Goal: Obtain resource: Download file/media

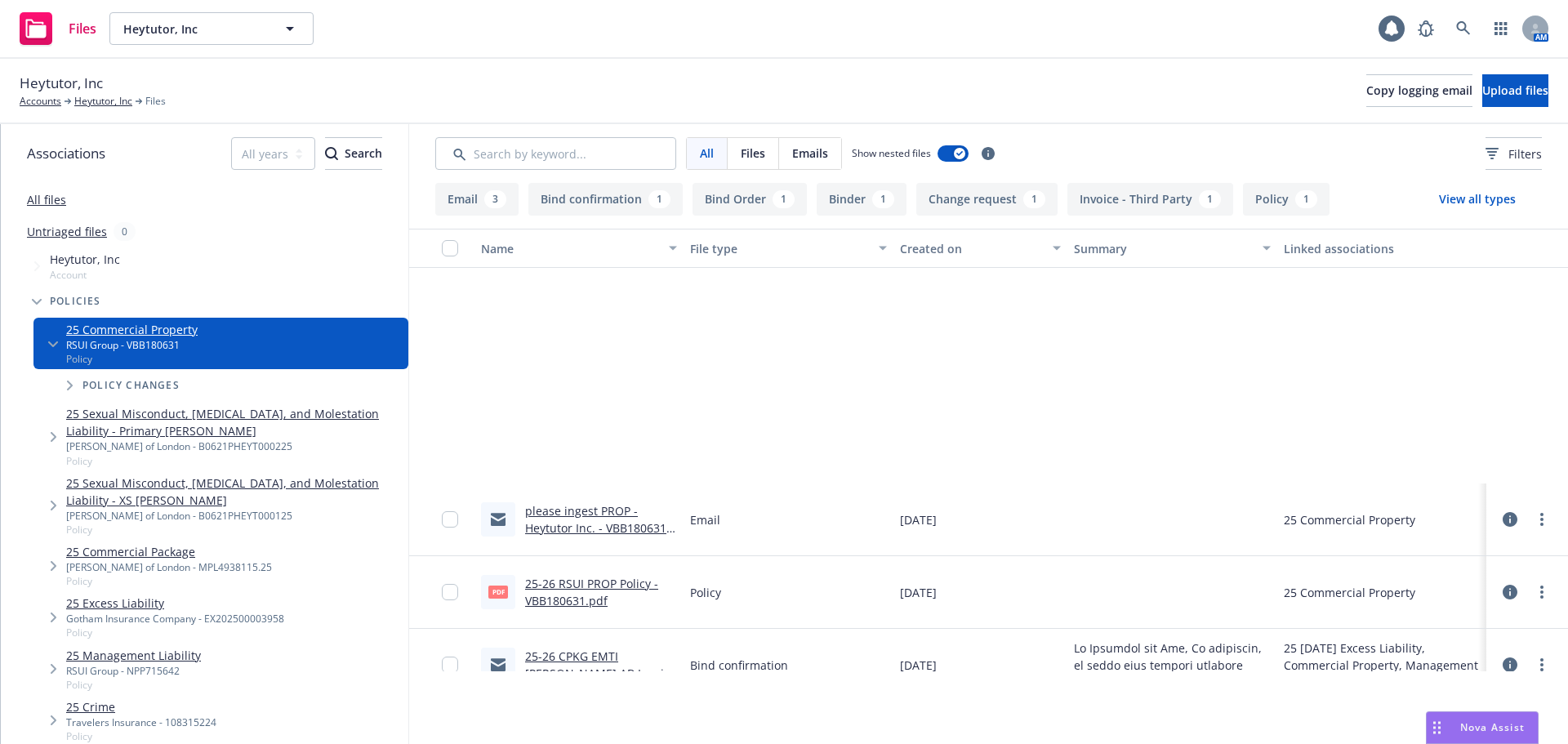
scroll to position [321, 0]
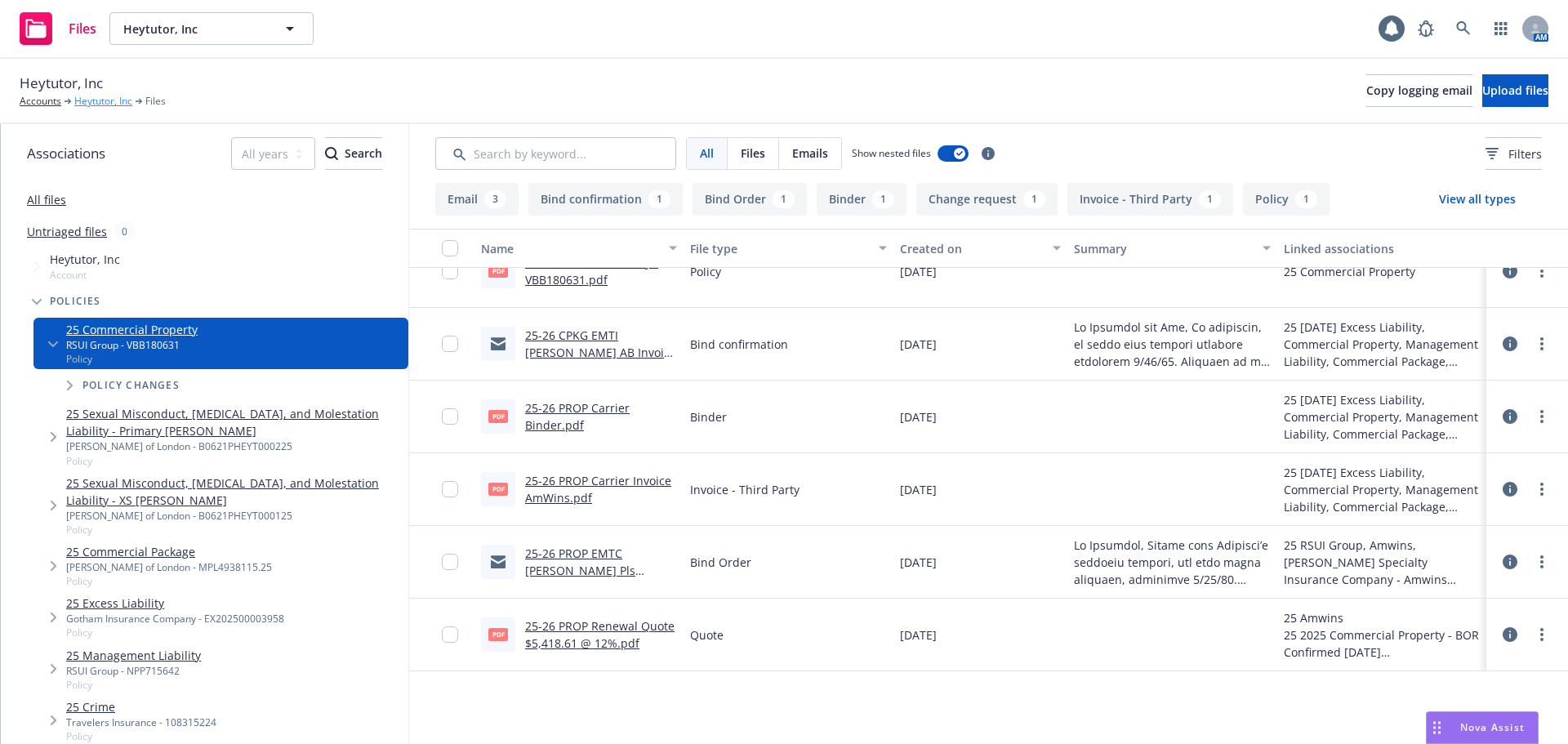
click at [101, 106] on link "Heytutor, Inc" at bounding box center [104, 101] width 58 height 15
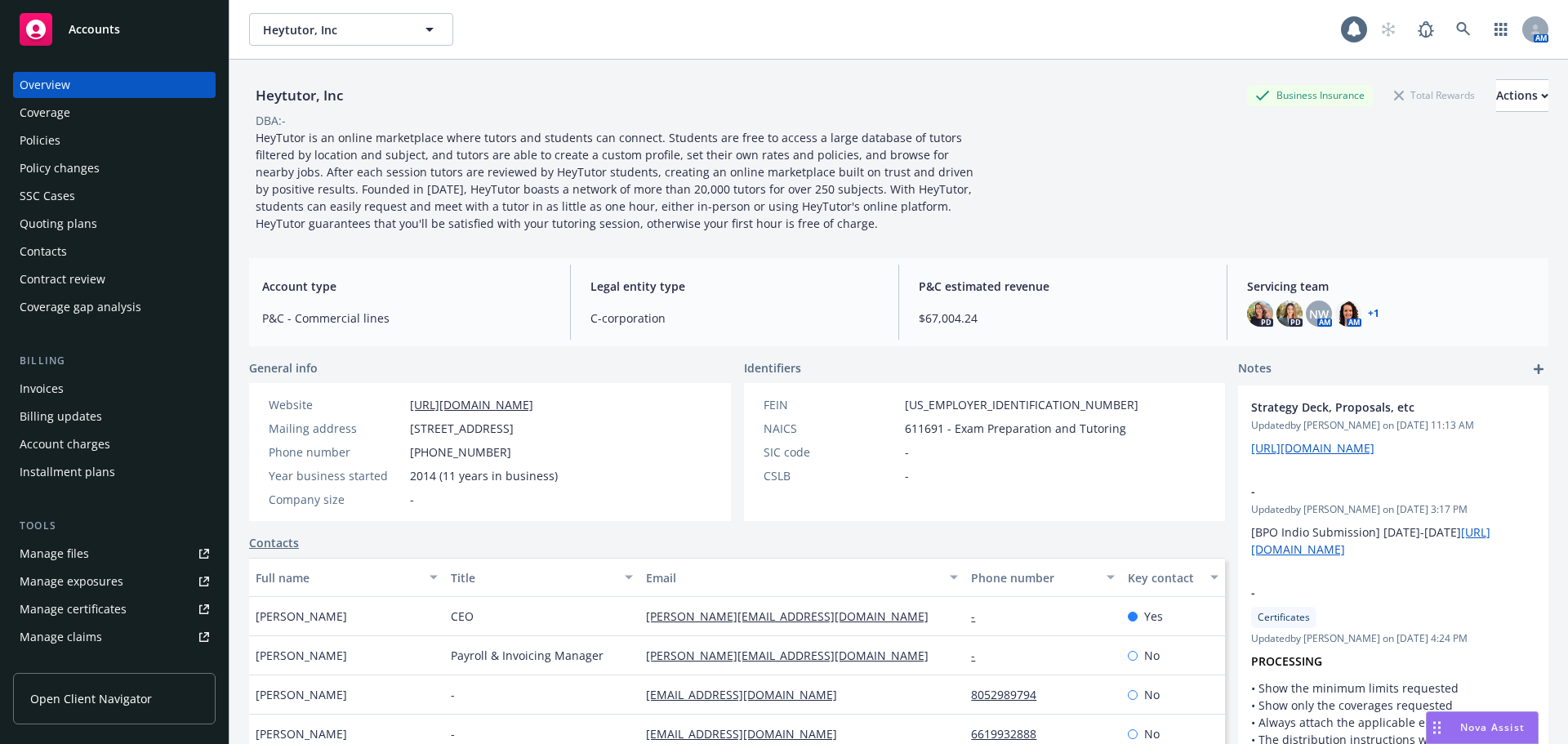
click at [51, 147] on div "Policies" at bounding box center [40, 141] width 41 height 26
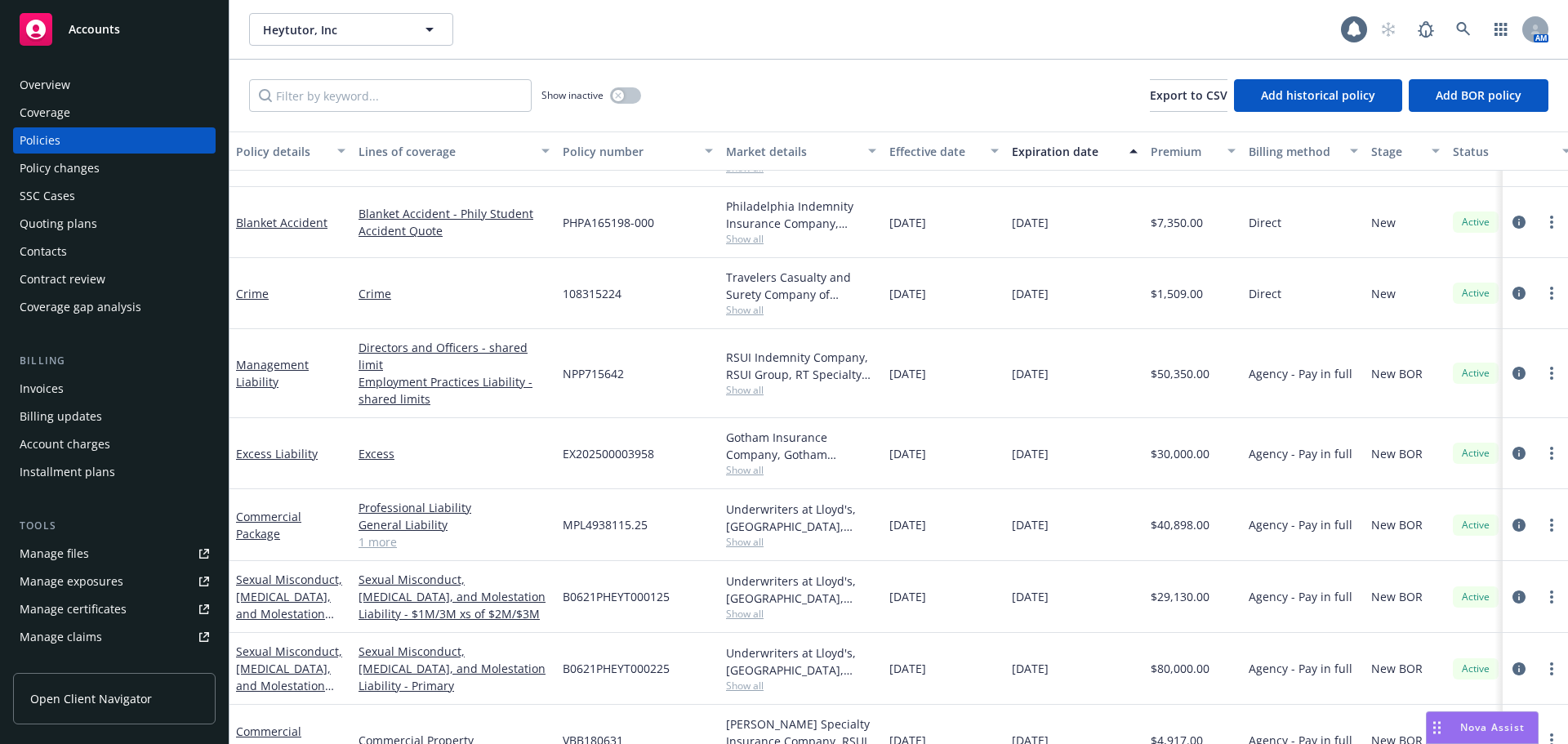
scroll to position [82, 0]
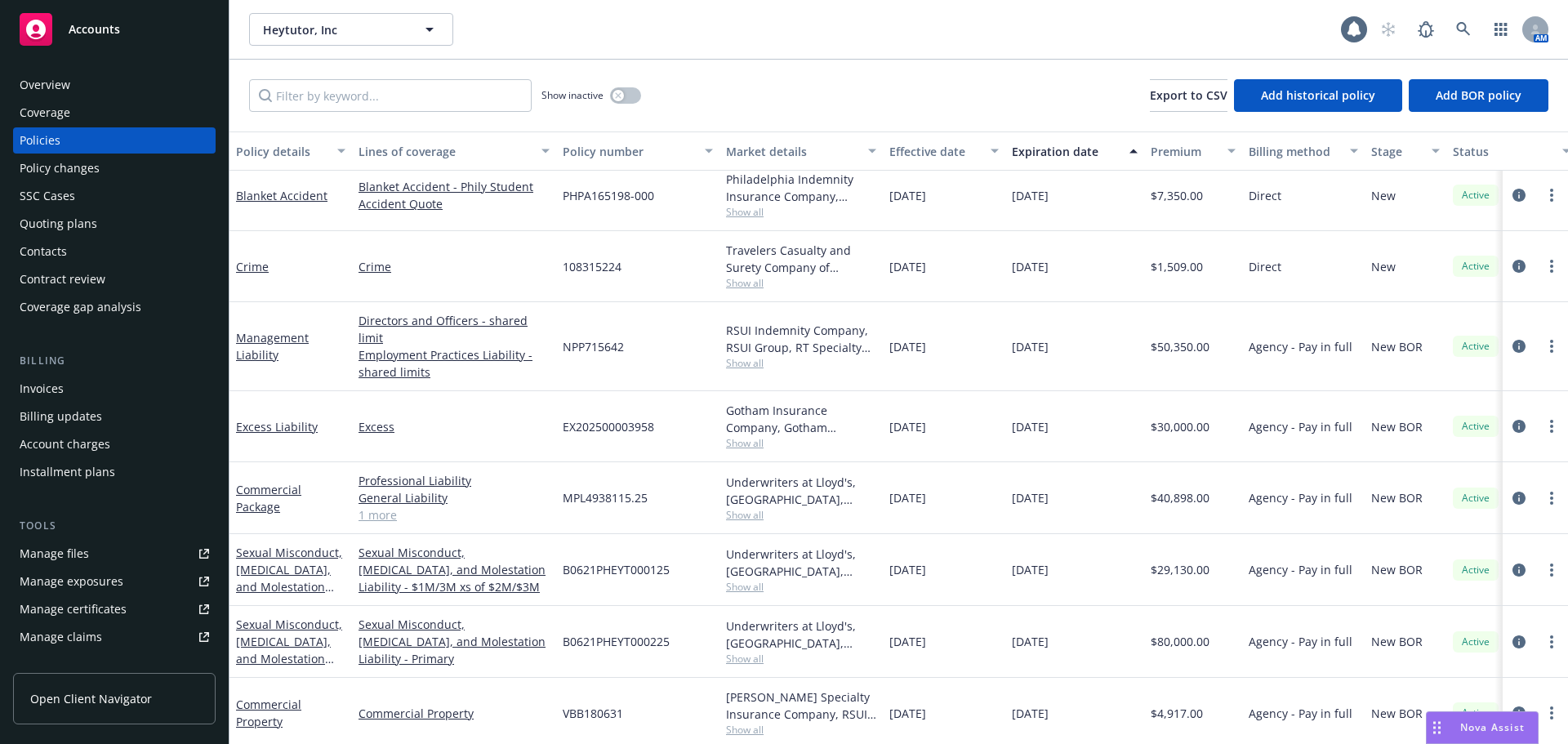
click at [295, 561] on div "Sexual Misconduct, Physical Abuse, and Molestation Liability - XS SAM" at bounding box center [291, 569] width 110 height 52
click at [287, 564] on link "Sexual Misconduct, Physical Abuse, and Molestation Liability - XS SAM" at bounding box center [289, 587] width 106 height 84
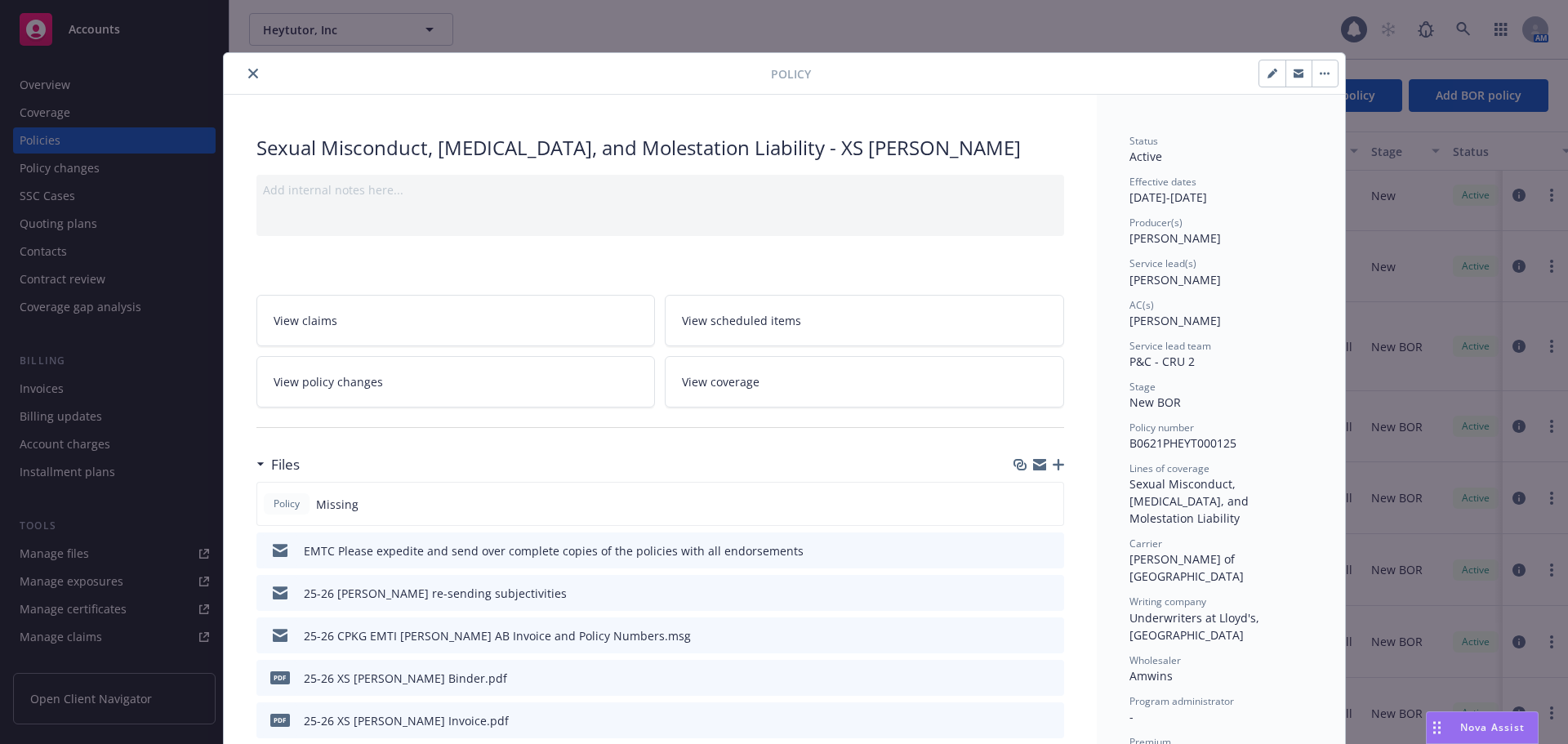
drag, startPoint x: 246, startPoint y: 74, endPoint x: 237, endPoint y: 81, distance: 11.4
click at [248, 75] on icon "close" at bounding box center [253, 73] width 10 height 10
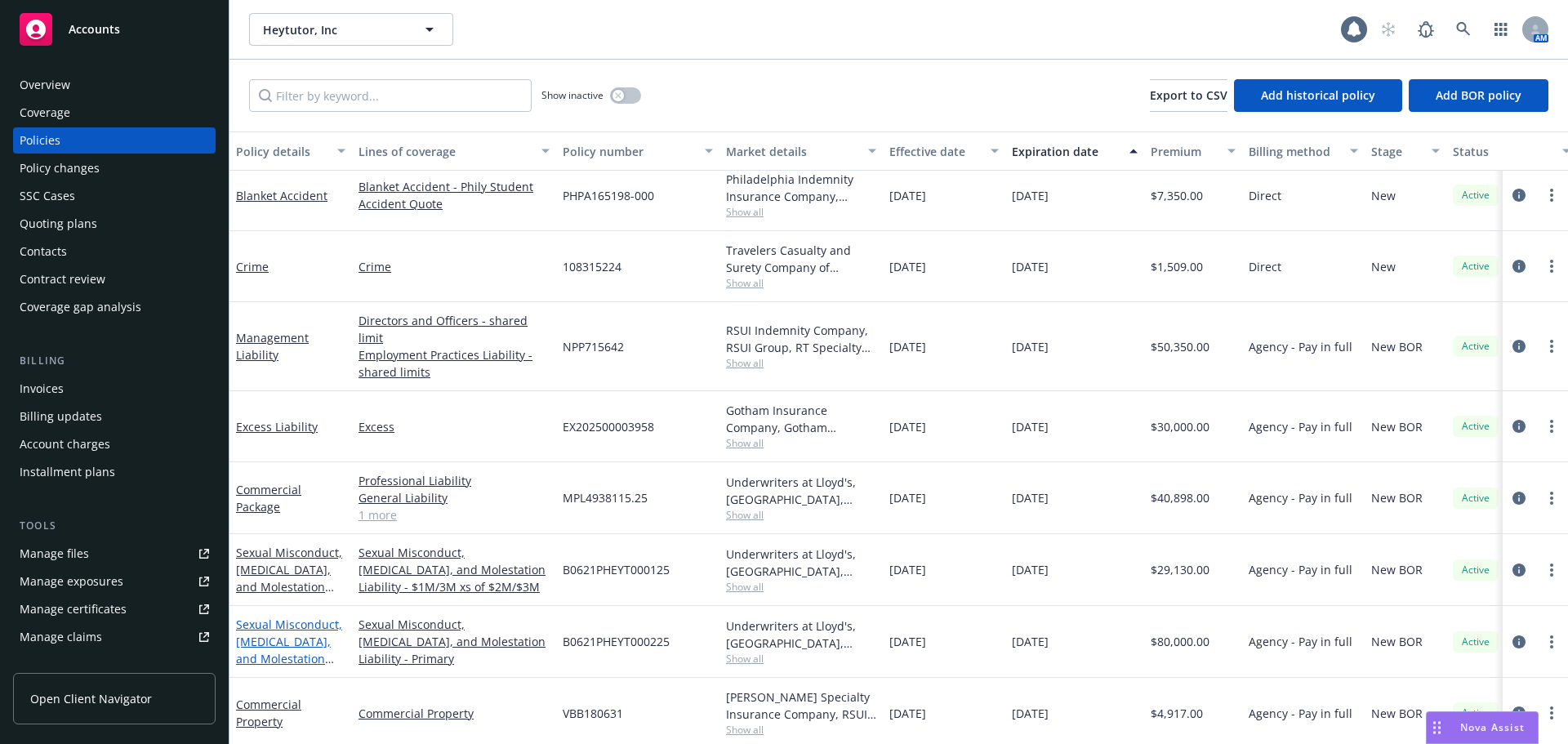
click at [270, 624] on link "Sexual Misconduct, Physical Abuse, and Molestation Liability - Primary SAM" at bounding box center [289, 659] width 106 height 84
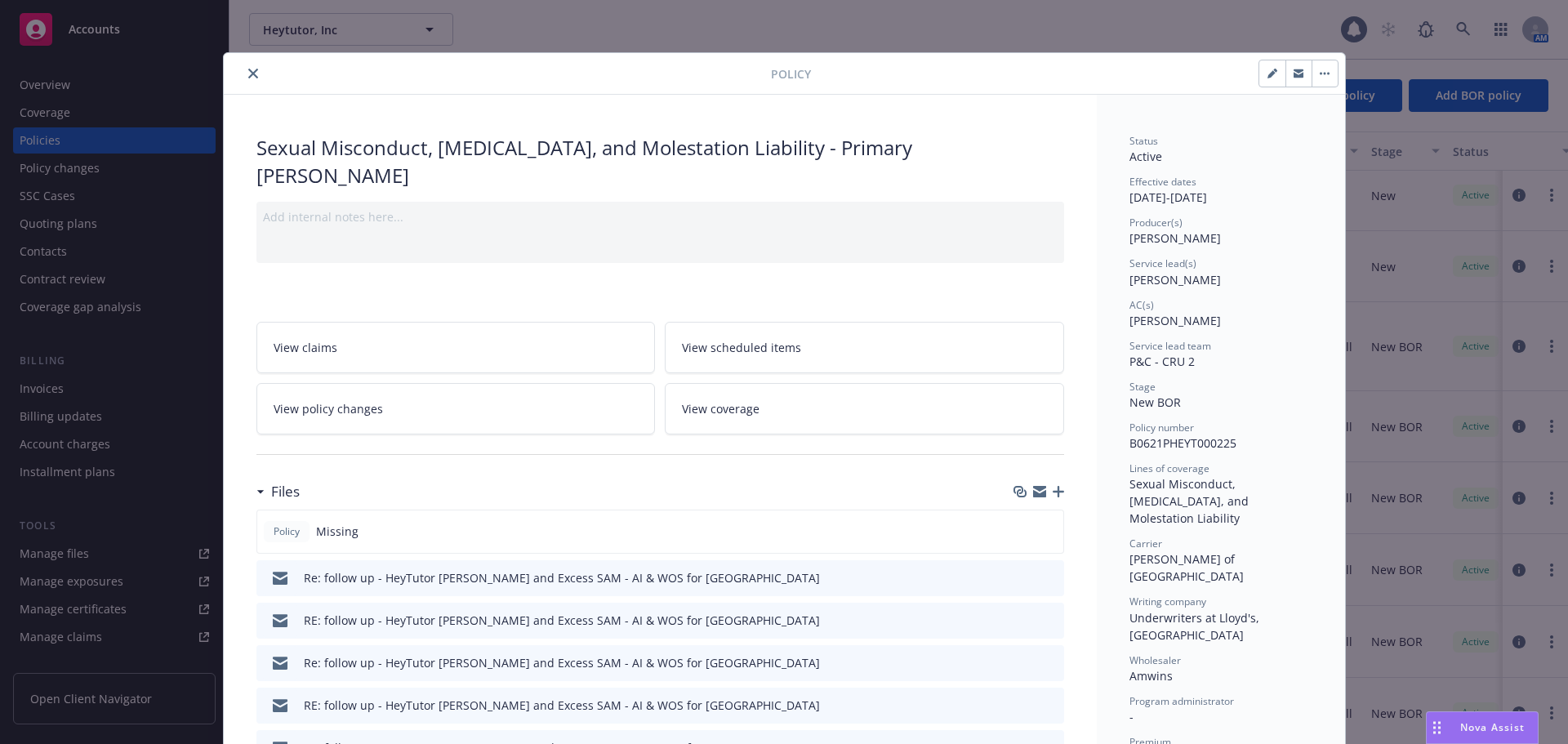
click at [249, 82] on button "close" at bounding box center [253, 74] width 19 height 19
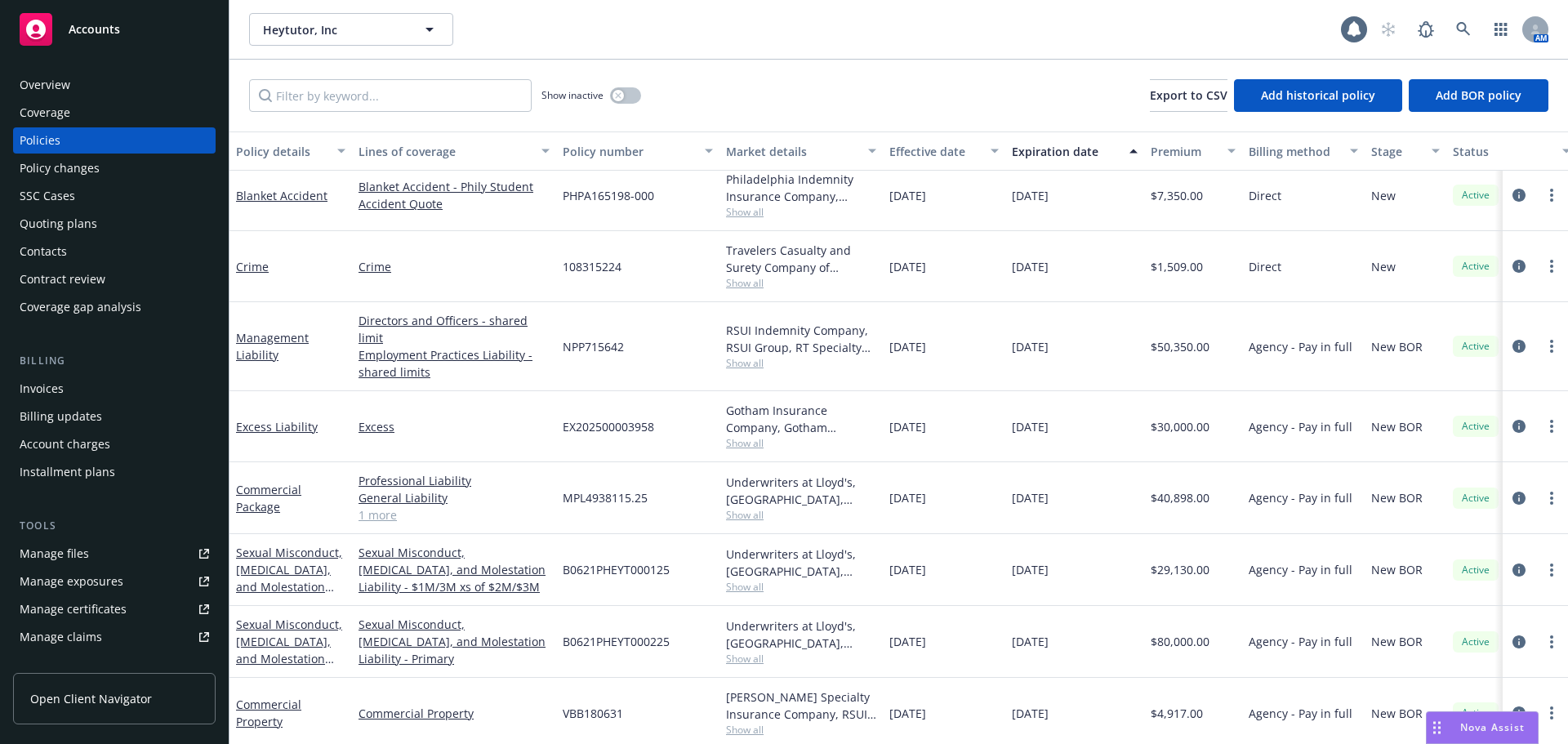
click at [274, 419] on div "Excess Liability" at bounding box center [291, 427] width 123 height 71
click at [245, 482] on link "Commercial Package" at bounding box center [269, 498] width 65 height 33
click at [255, 487] on link "Commercial Package" at bounding box center [269, 498] width 65 height 33
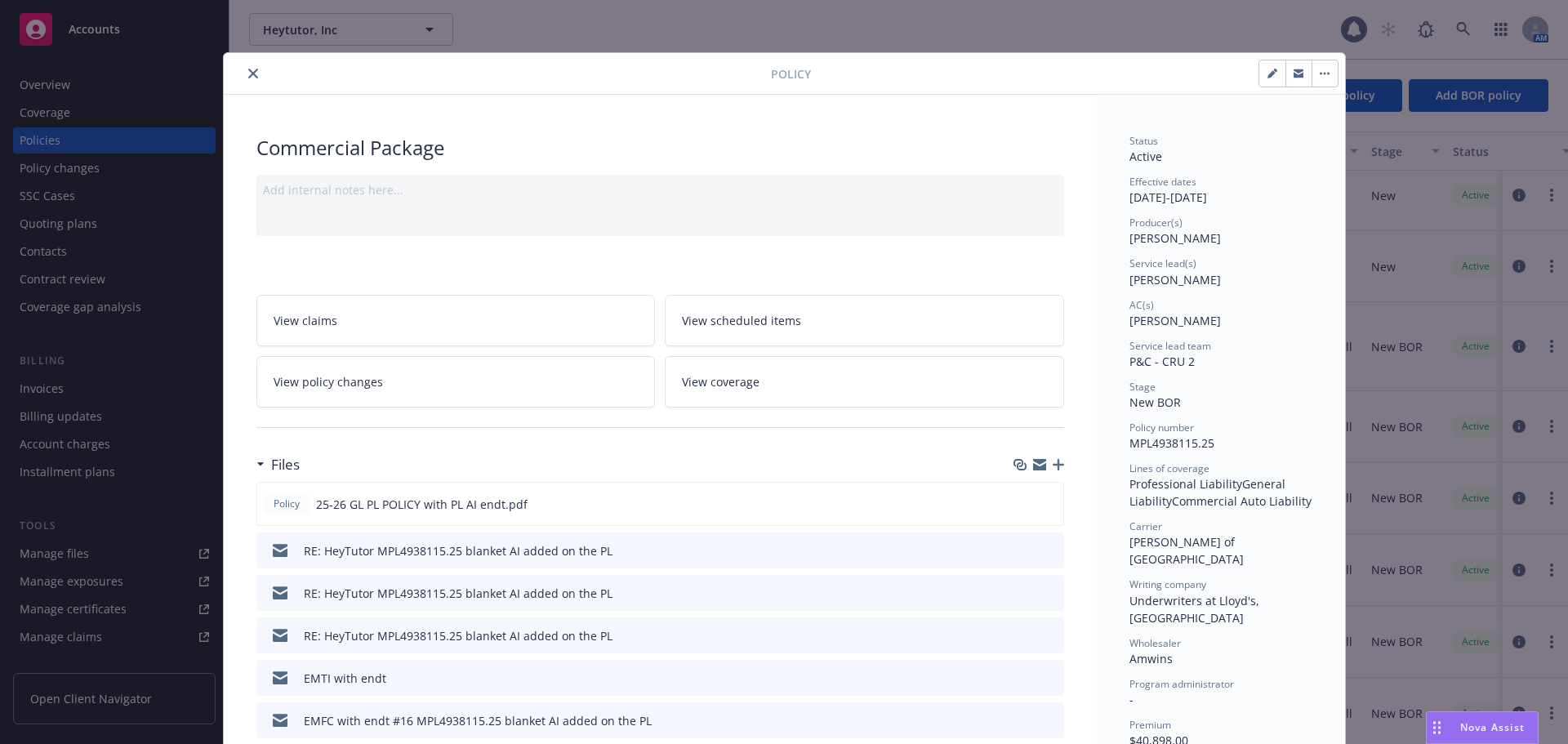
click at [248, 76] on icon "close" at bounding box center [253, 73] width 10 height 10
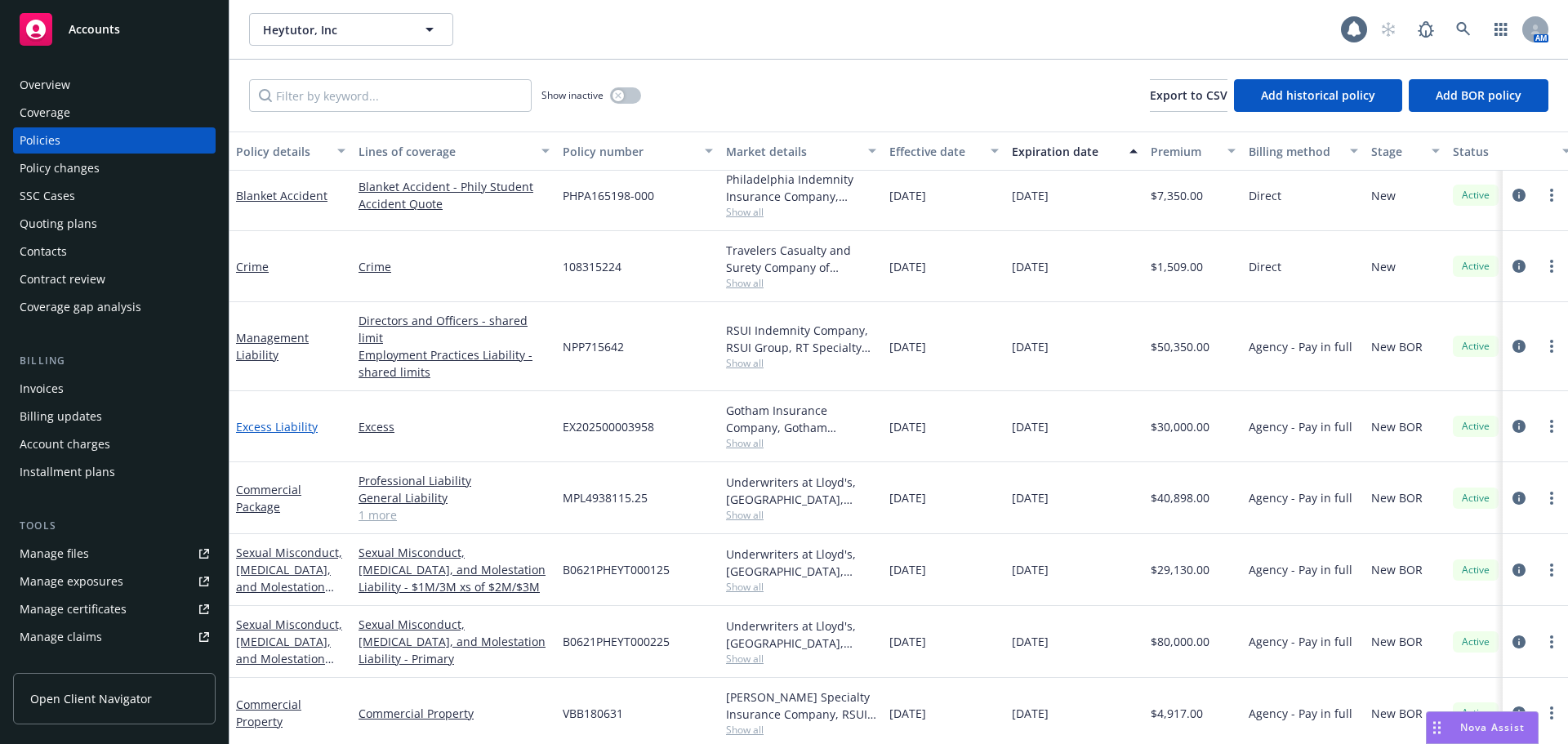
click at [264, 419] on link "Excess Liability" at bounding box center [277, 427] width 82 height 16
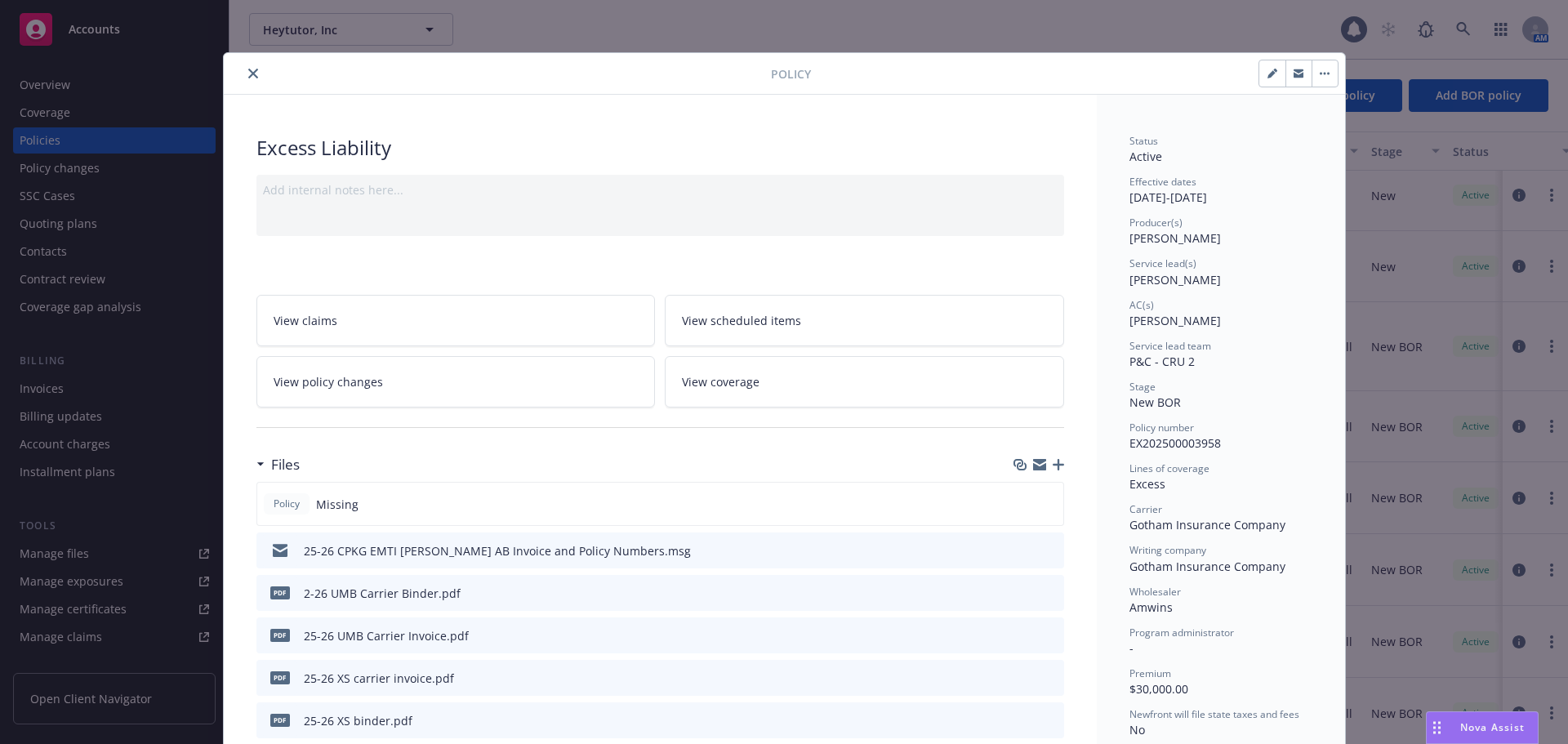
click at [248, 72] on icon "close" at bounding box center [253, 73] width 10 height 10
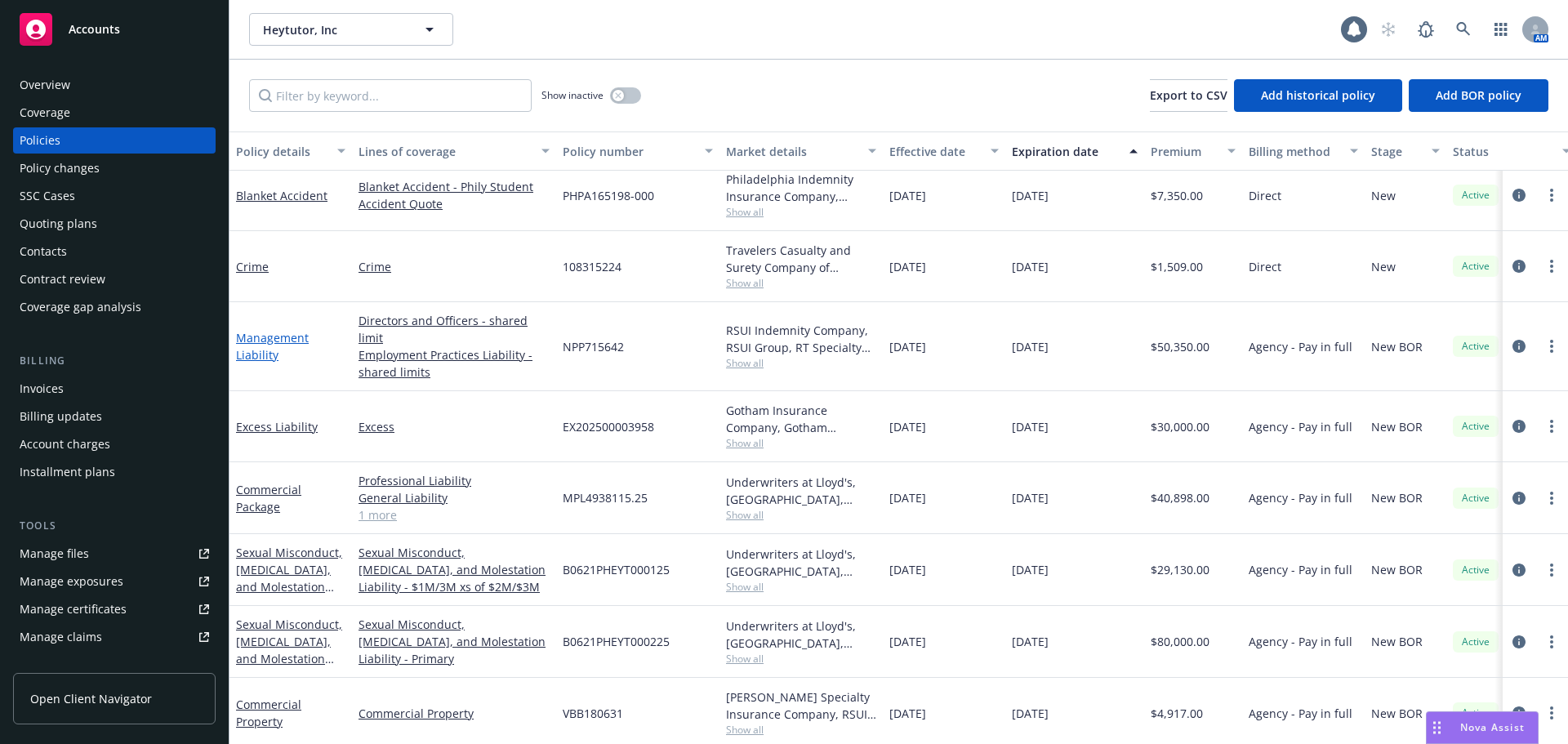
click at [257, 345] on link "Management Liability" at bounding box center [272, 346] width 73 height 33
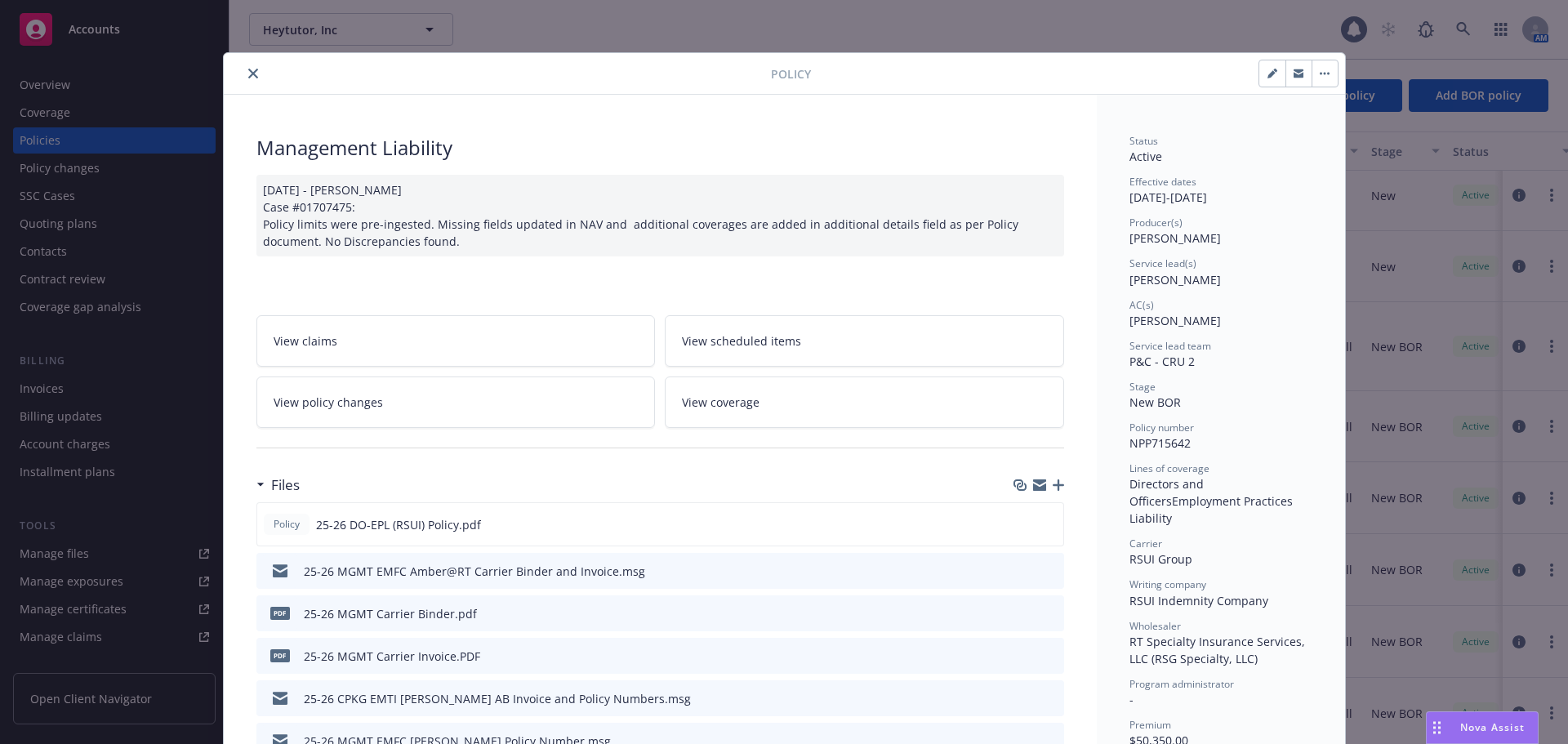
click at [248, 77] on icon "close" at bounding box center [253, 73] width 10 height 10
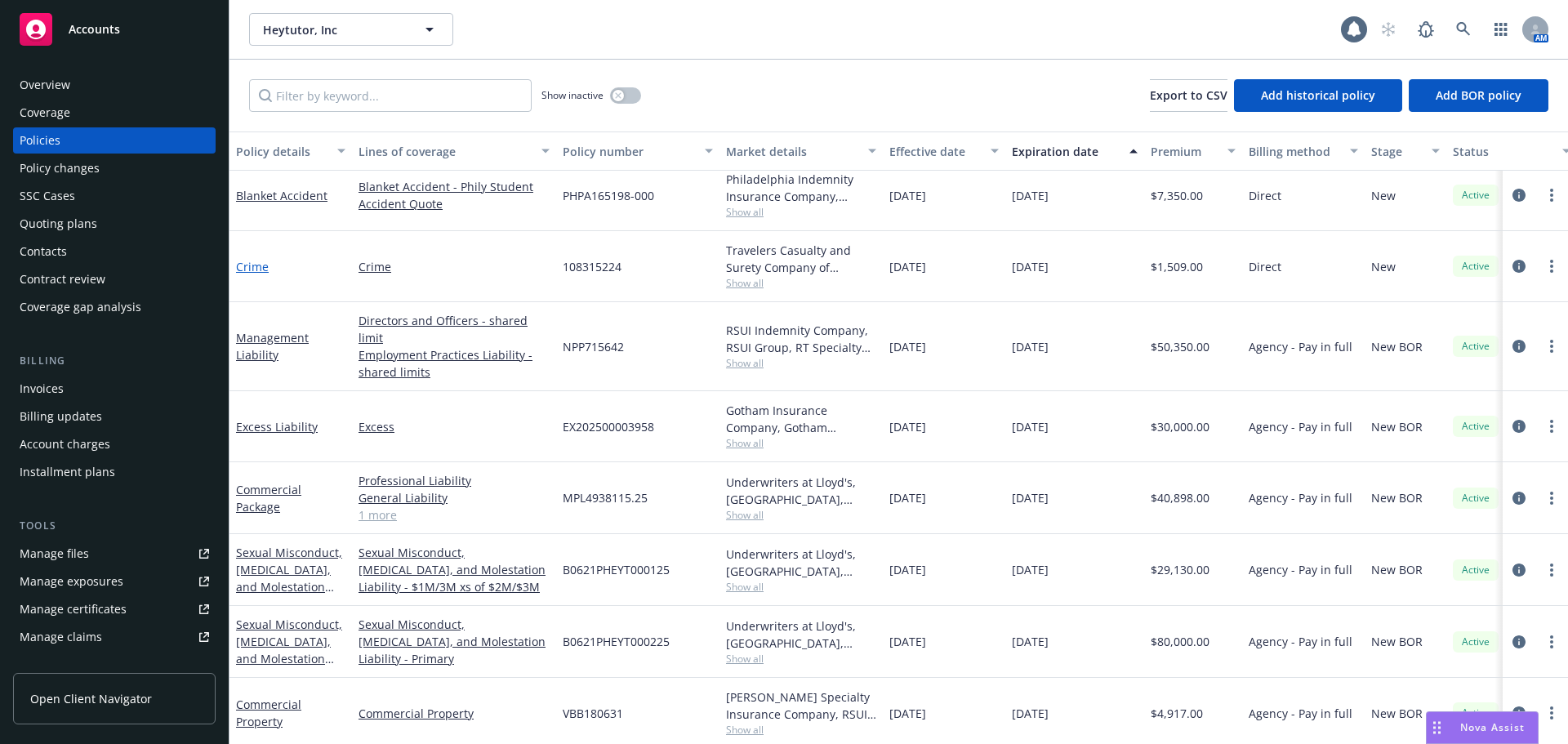
click at [257, 267] on link "Crime" at bounding box center [252, 267] width 32 height 16
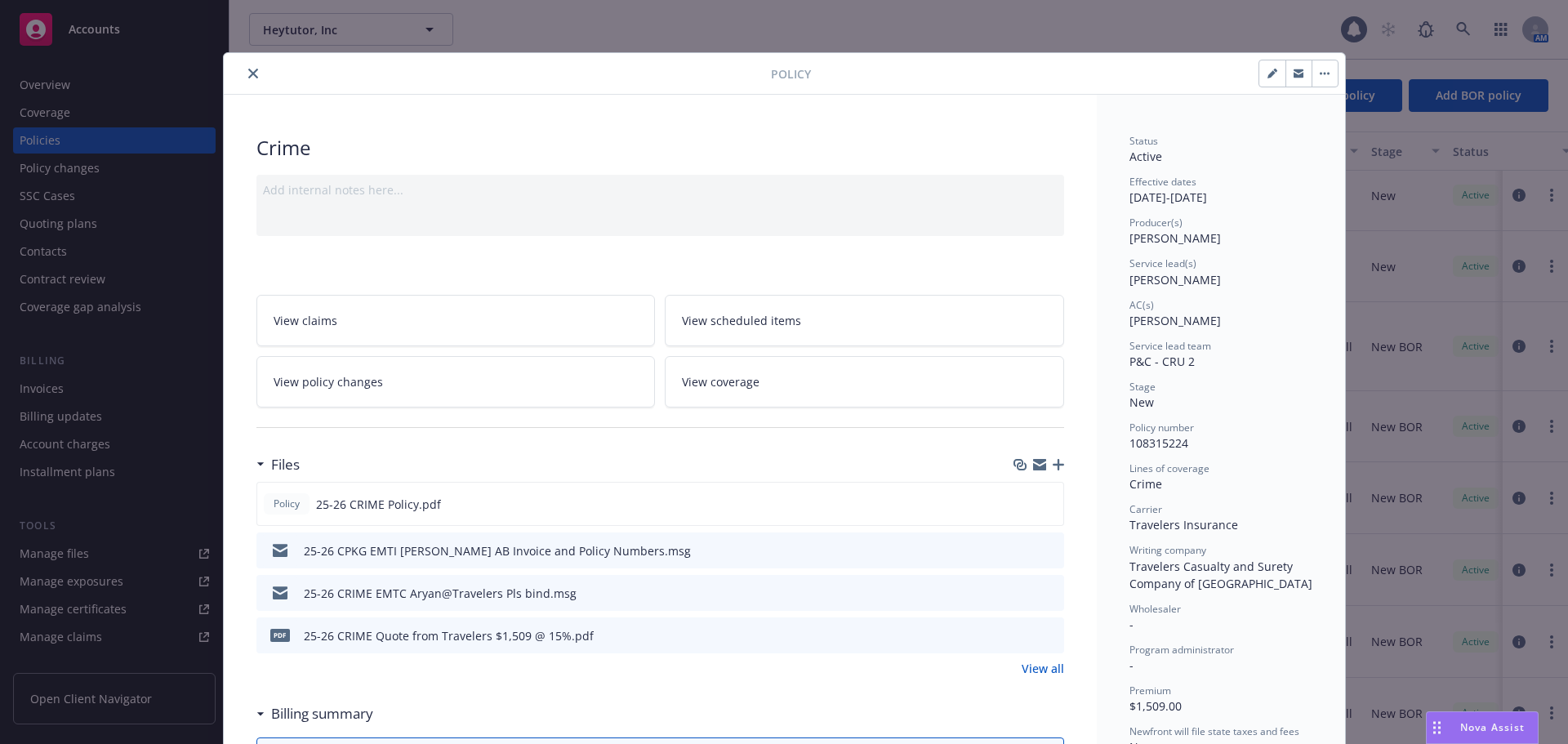
click at [248, 74] on icon "close" at bounding box center [253, 73] width 10 height 10
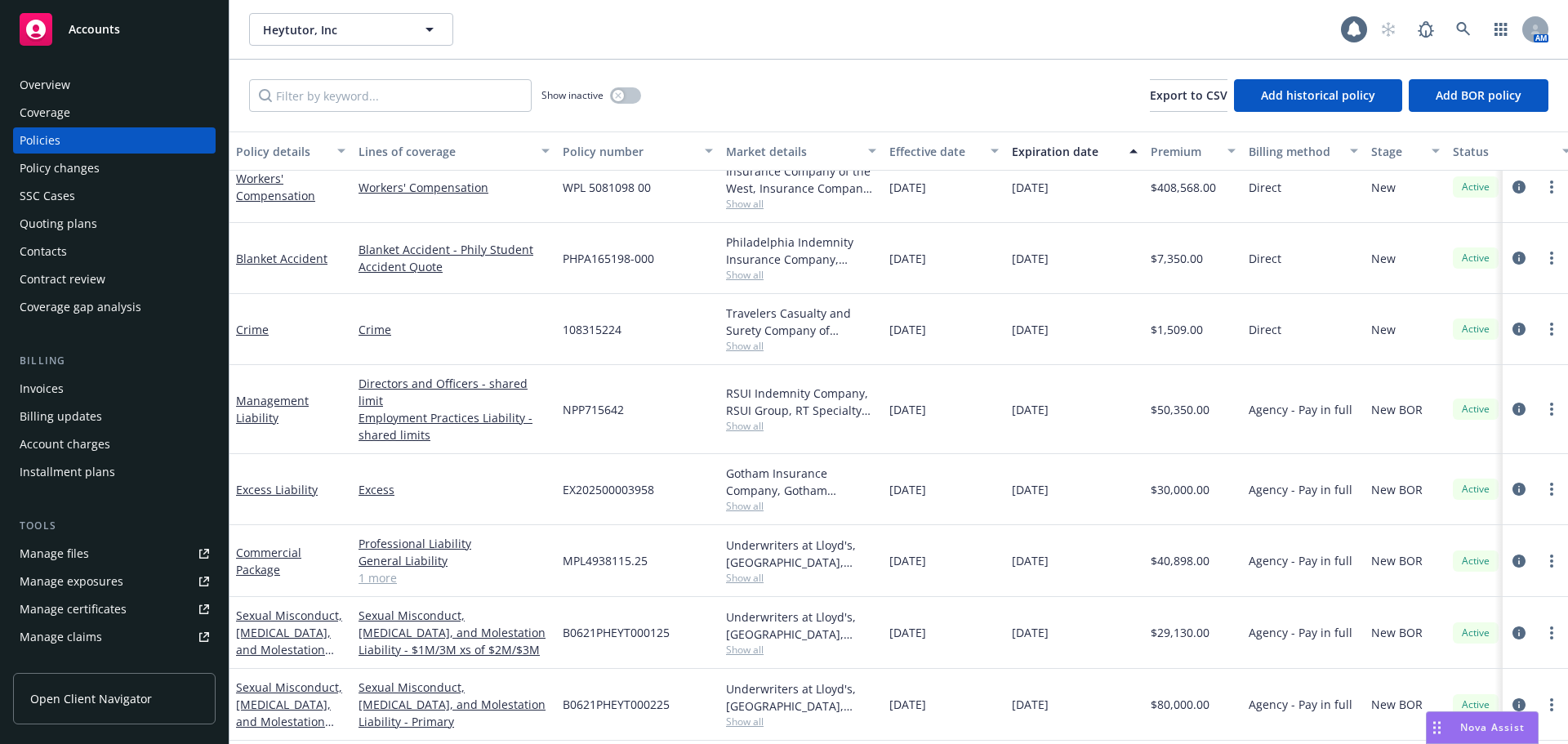
scroll to position [82, 0]
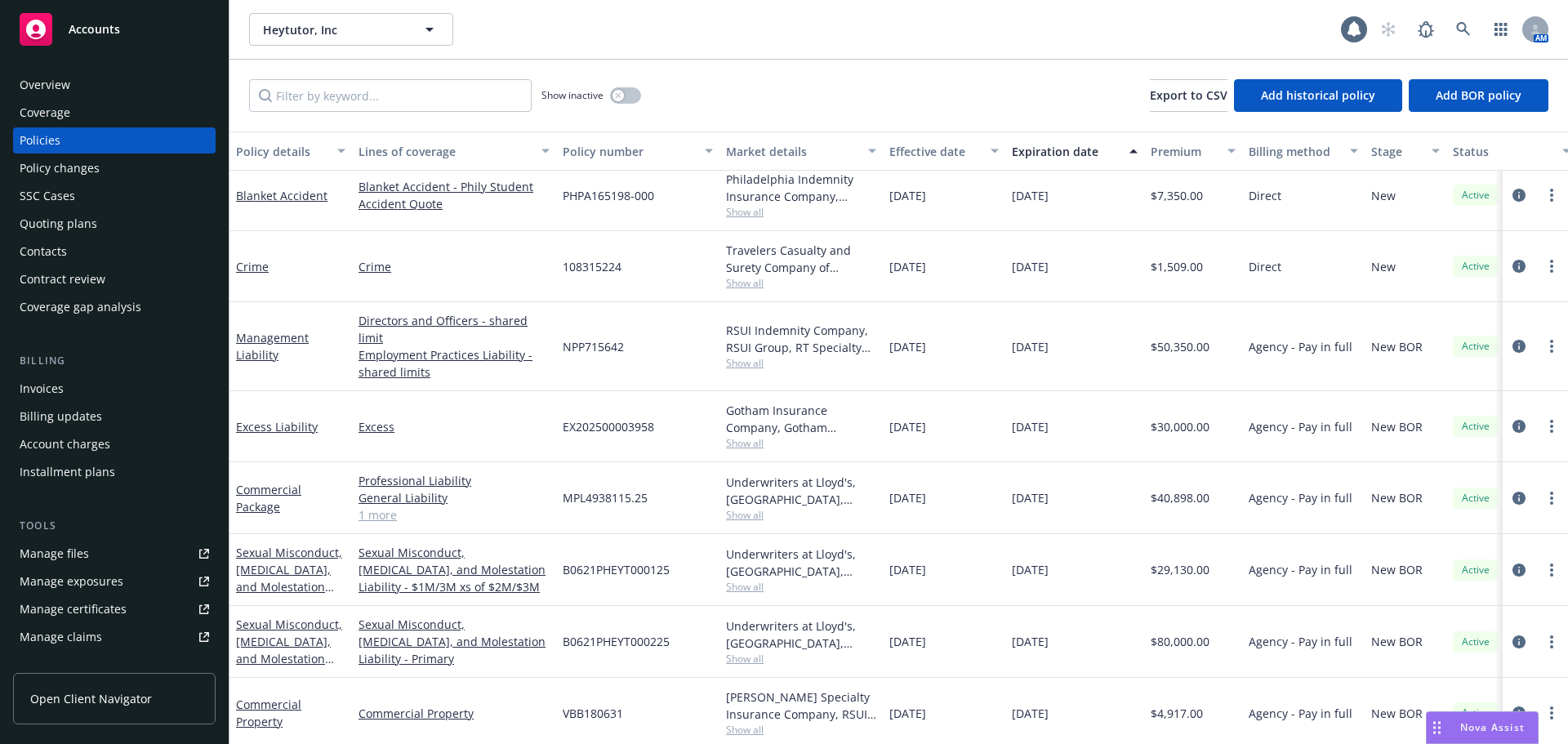
click at [246, 481] on div "Commercial Package" at bounding box center [291, 498] width 110 height 34
click at [260, 482] on link "Commercial Package" at bounding box center [269, 498] width 65 height 33
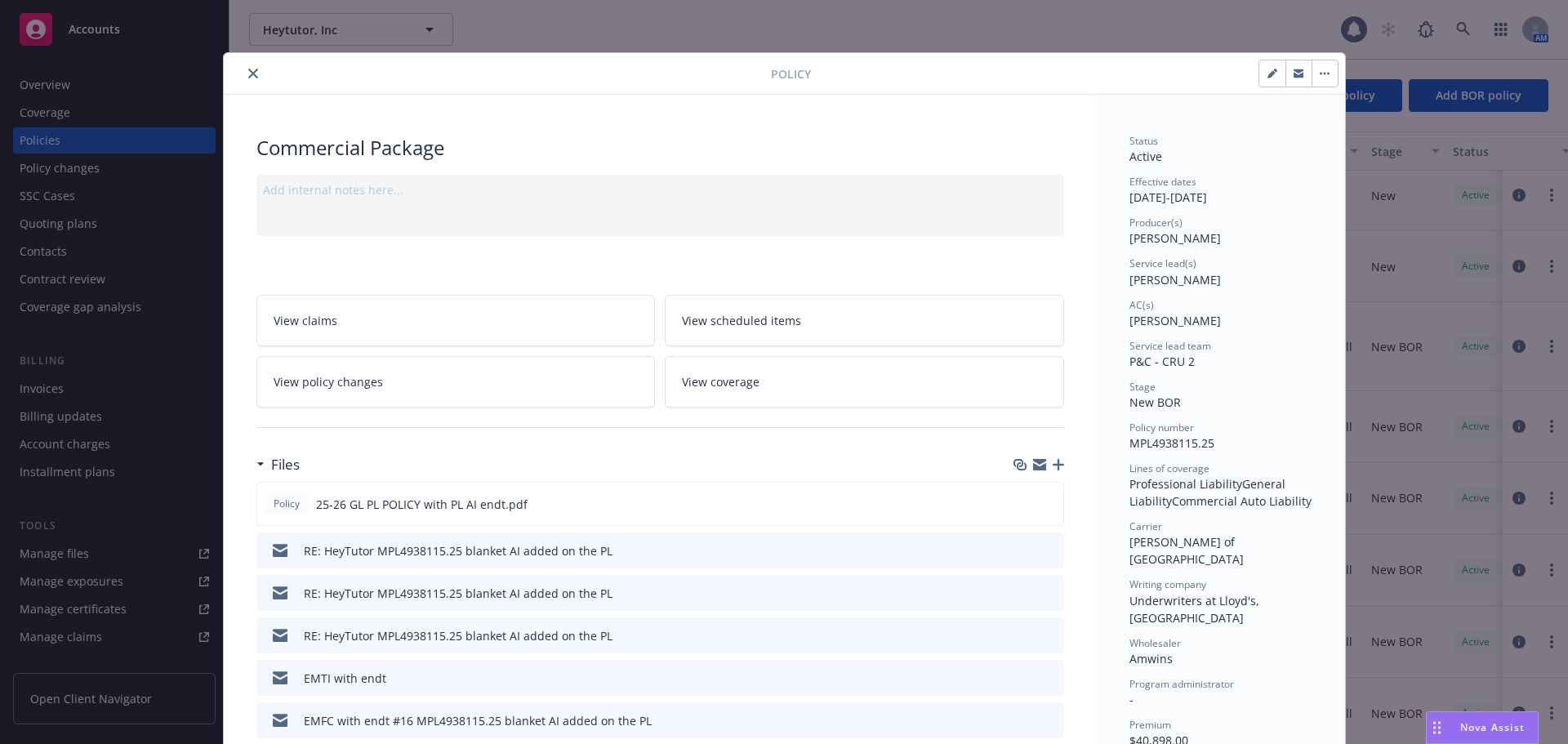
scroll to position [49, 0]
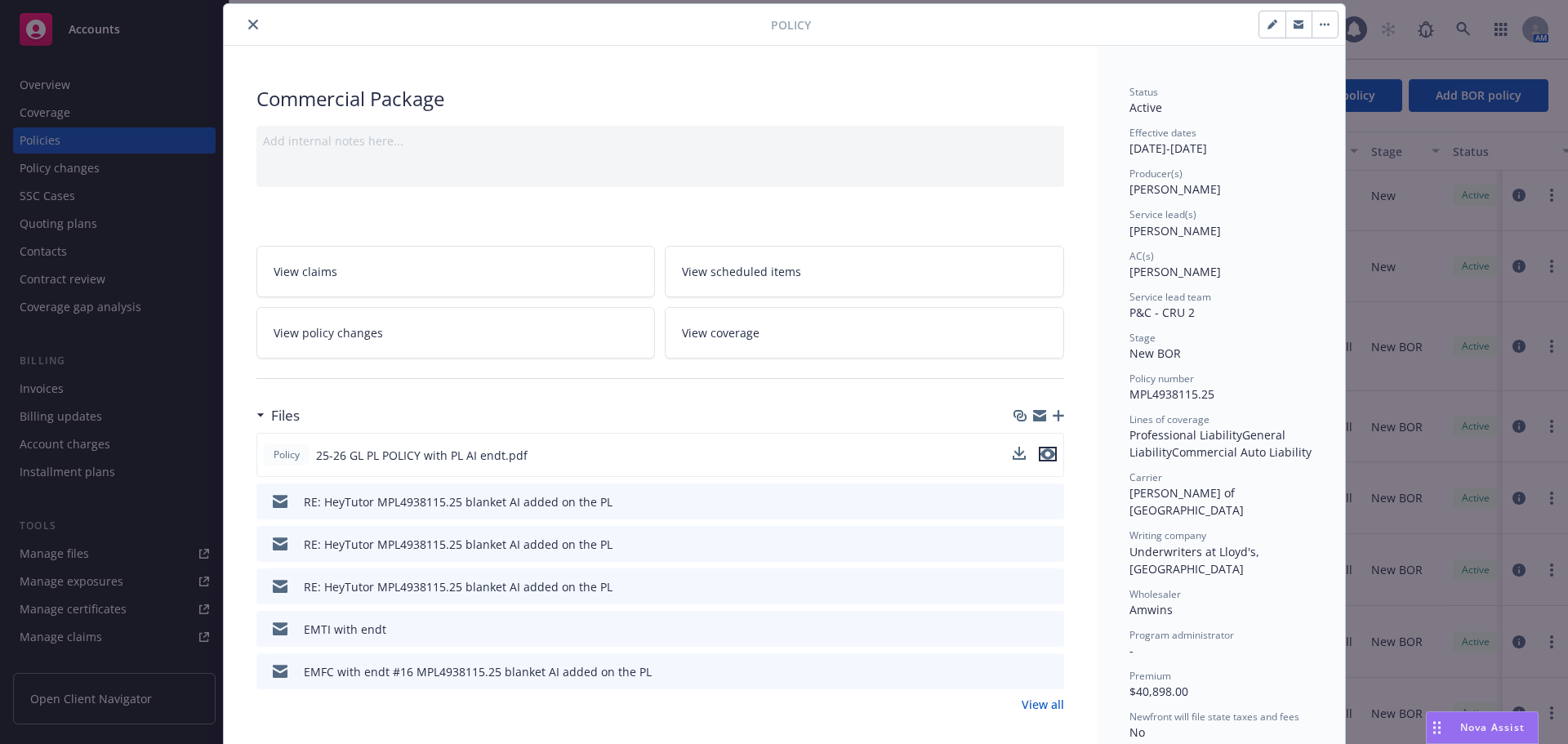
click at [1047, 453] on icon "preview file" at bounding box center [1047, 454] width 15 height 11
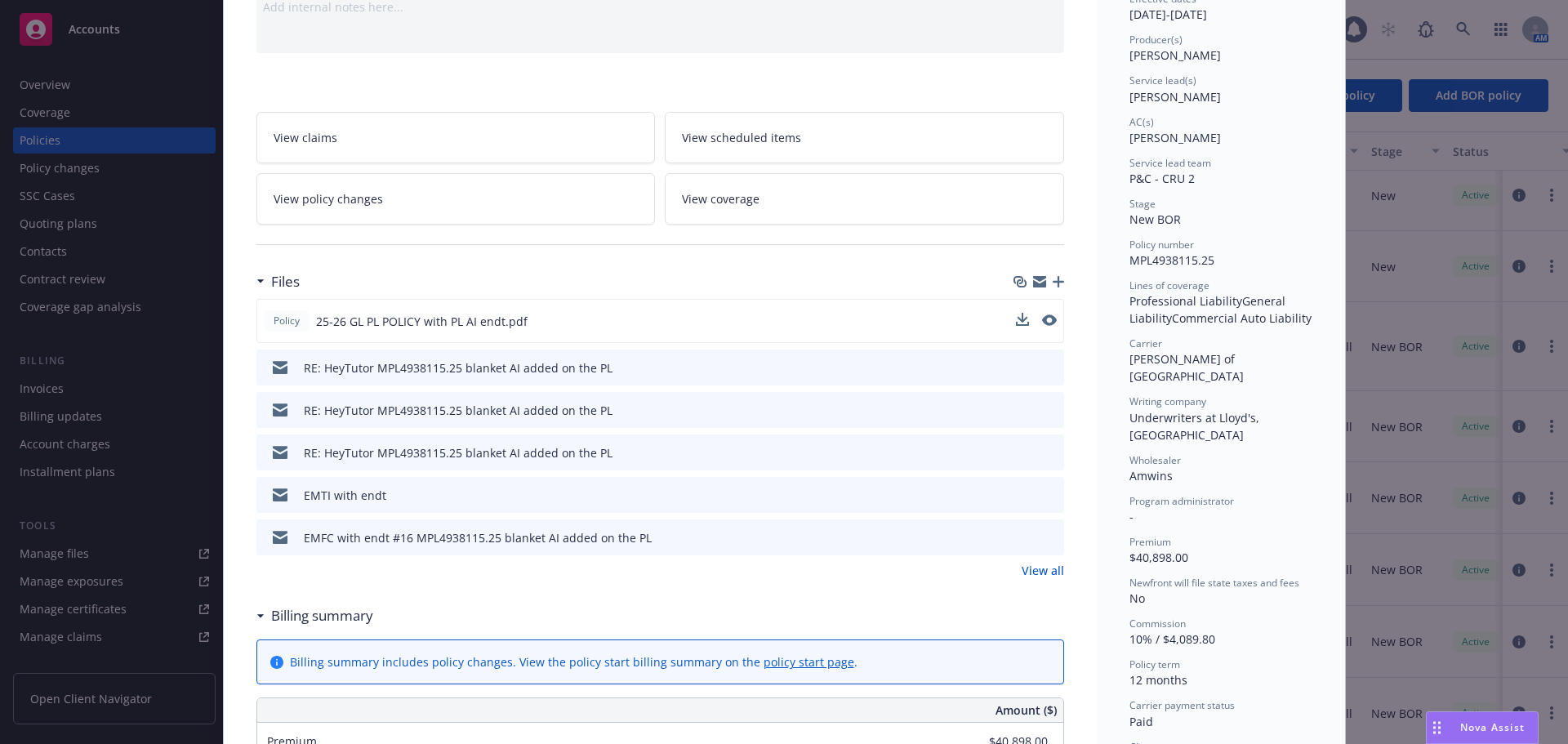
scroll to position [213, 0]
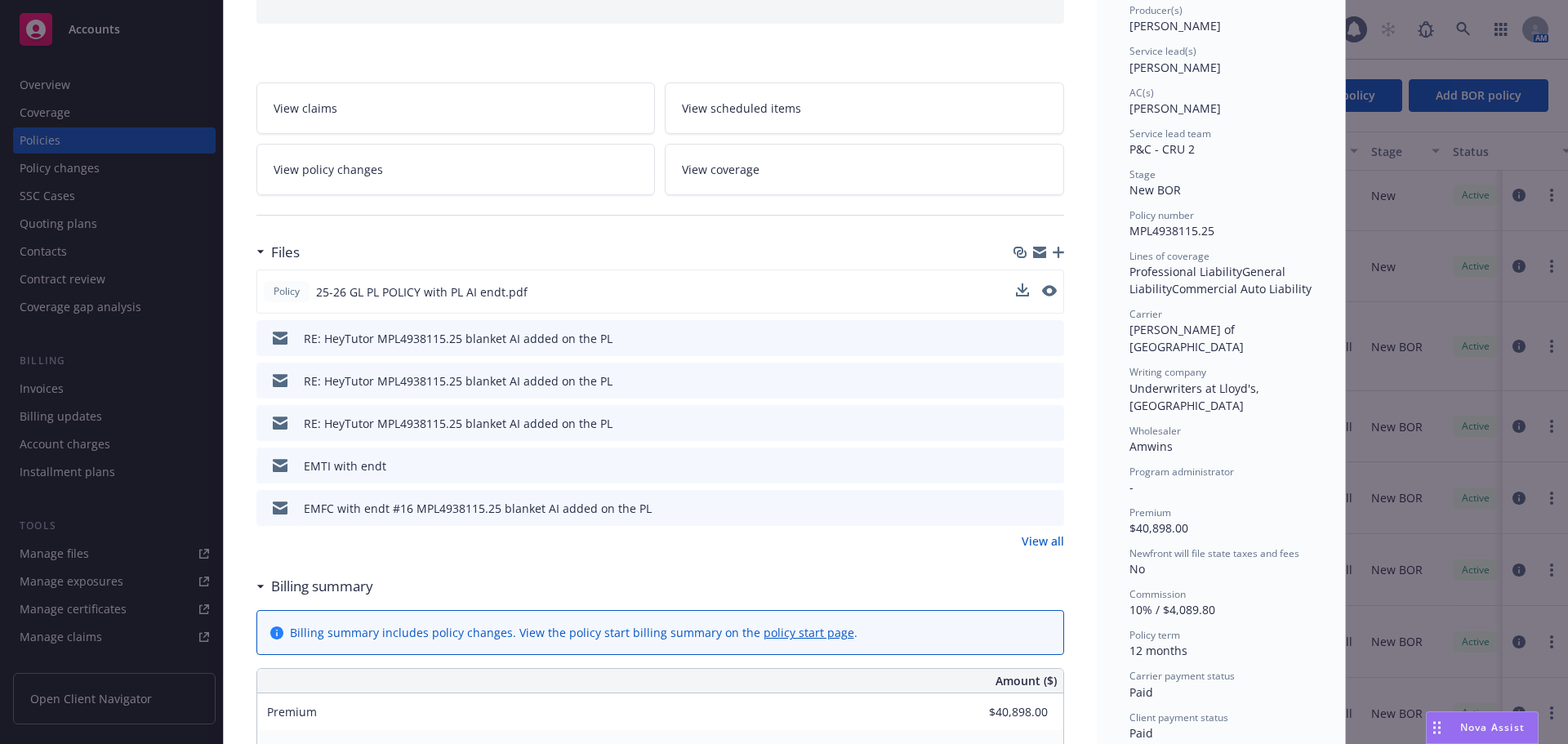
click at [1030, 544] on link "View all" at bounding box center [1043, 541] width 42 height 18
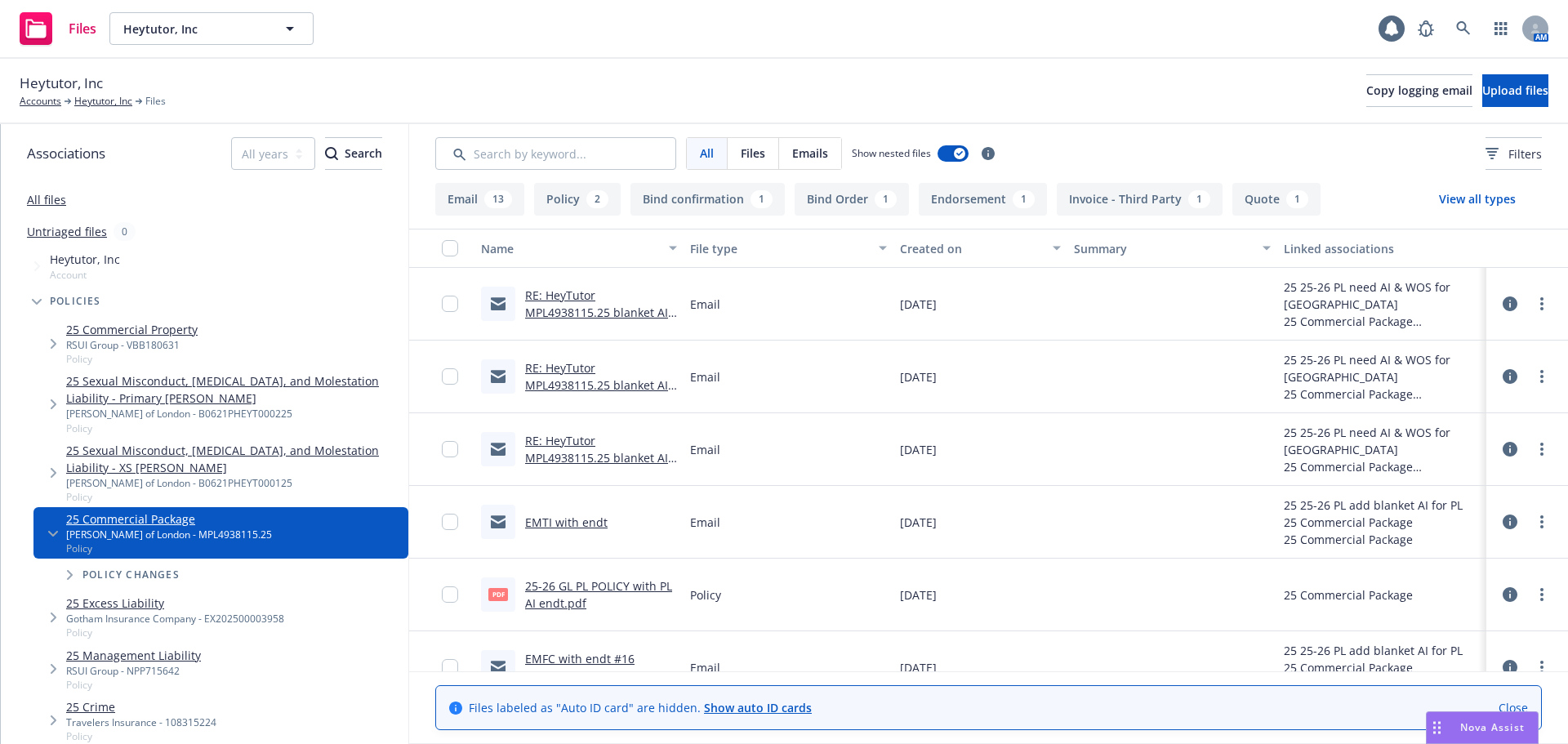
click at [1521, 706] on link "Close" at bounding box center [1513, 708] width 29 height 18
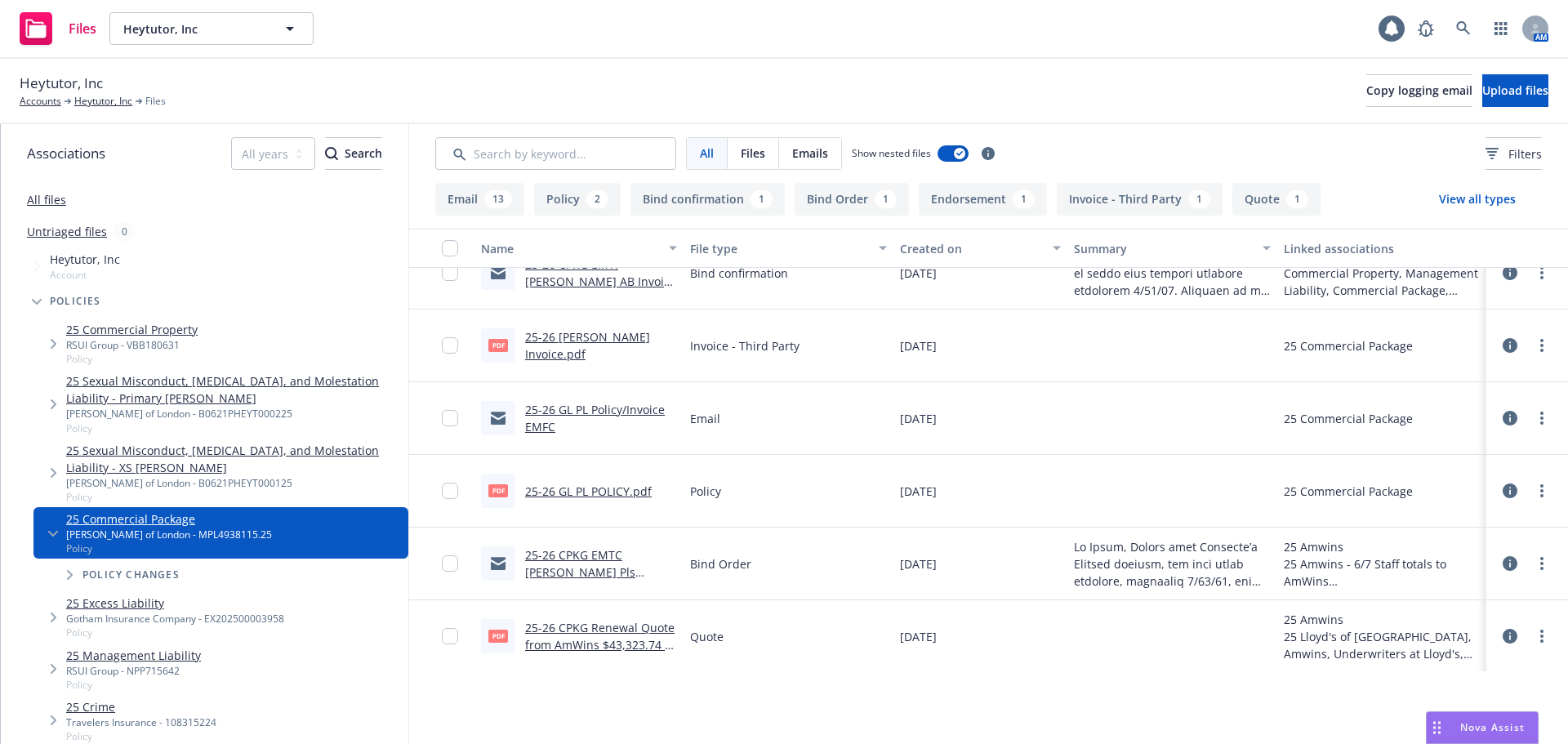
scroll to position [1040, 0]
click at [714, 202] on button "Bind confirmation 1" at bounding box center [708, 199] width 155 height 33
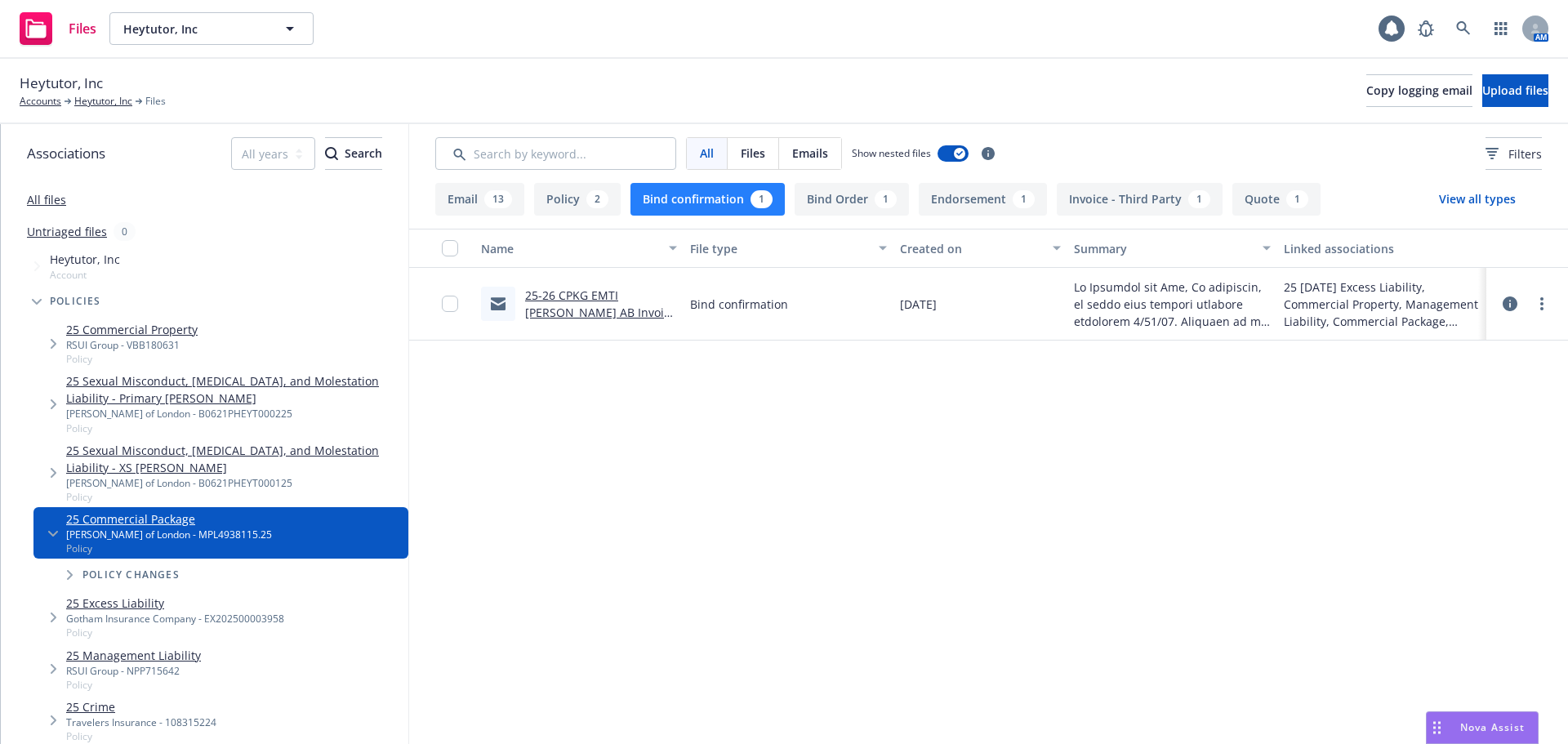
scroll to position [0, 0]
click at [592, 308] on link "25-26 CPKG EMTI Jennifer AB Invoice and Policy Numbers.msg" at bounding box center [601, 312] width 151 height 50
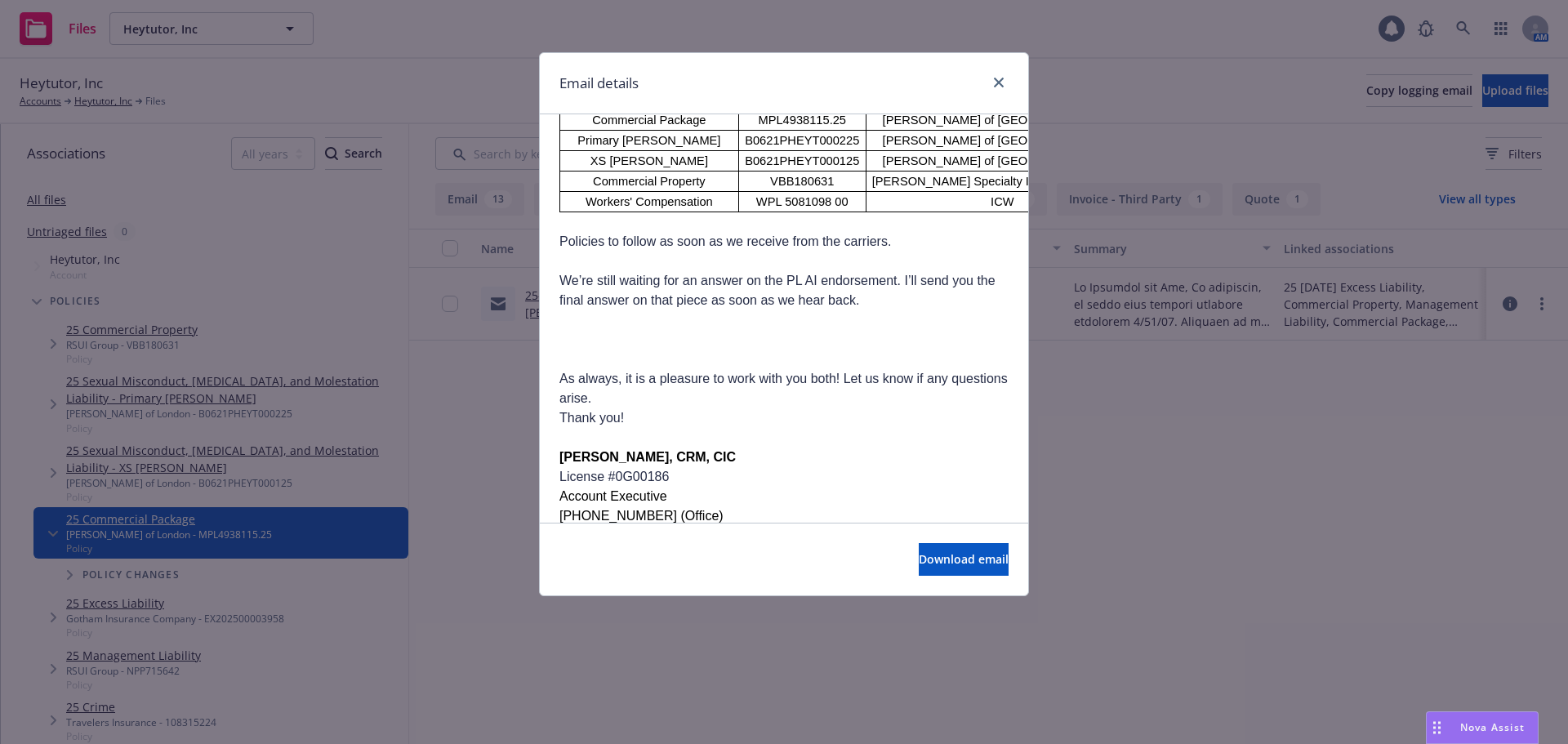
scroll to position [490, 0]
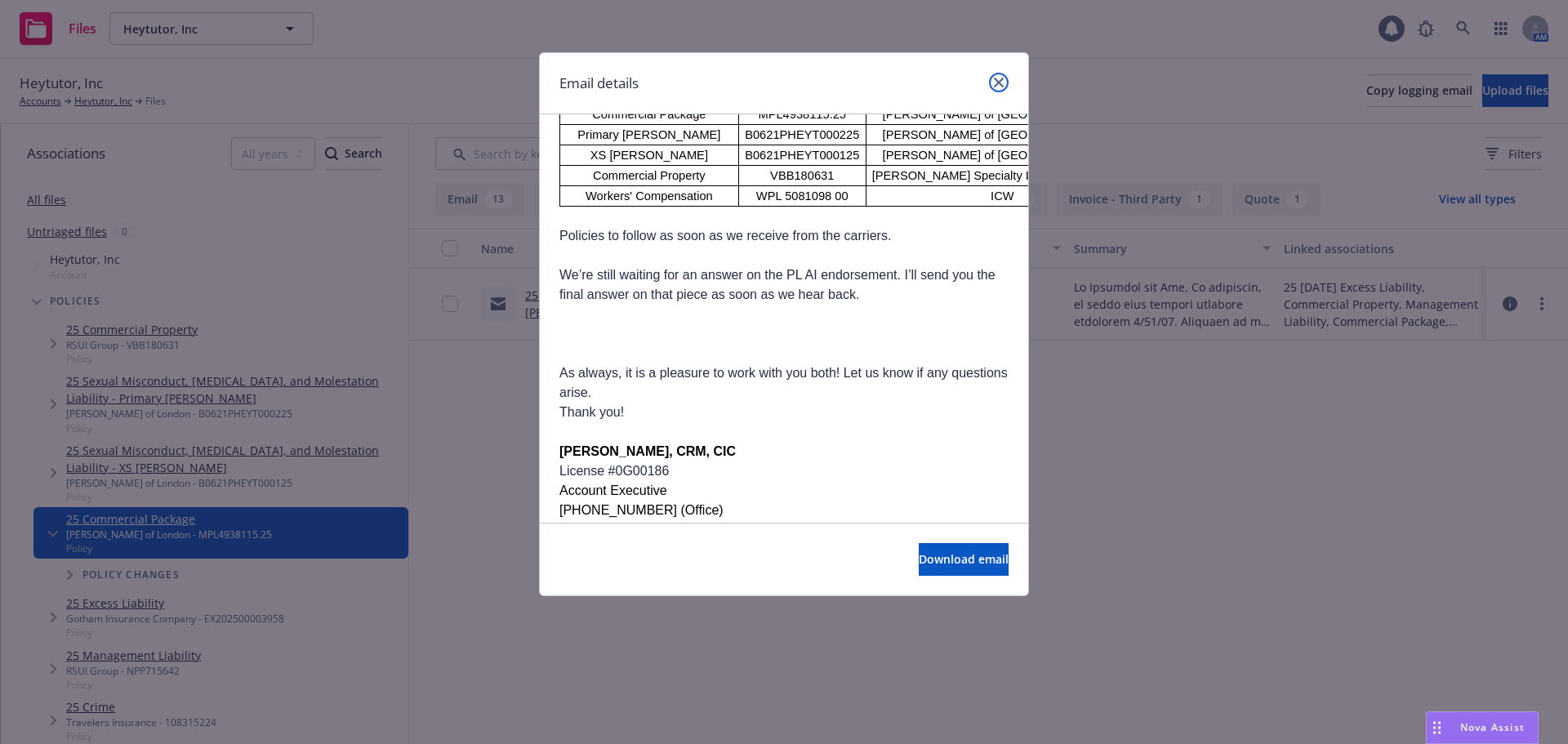
click at [999, 84] on icon "close" at bounding box center [998, 82] width 10 height 10
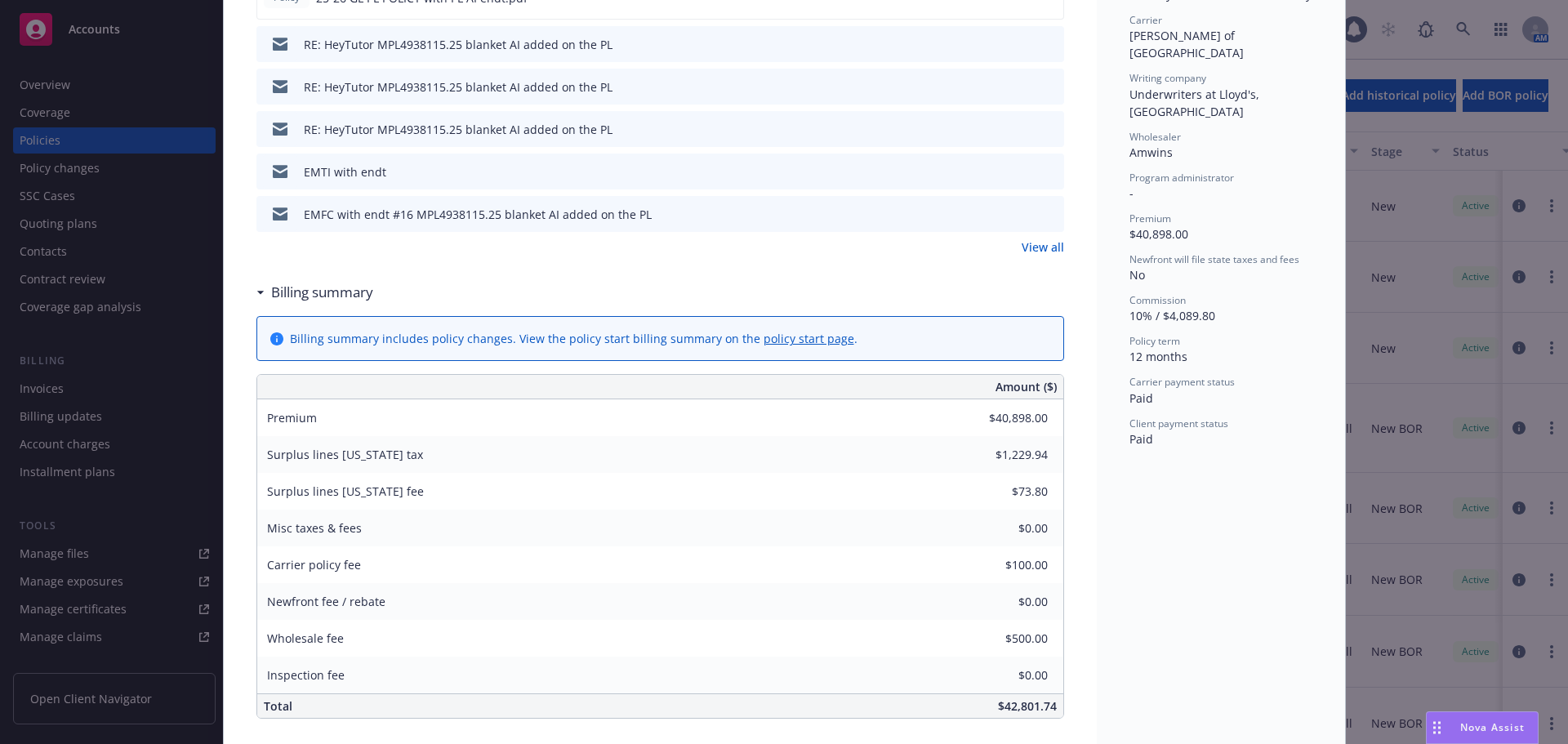
scroll to position [408, 0]
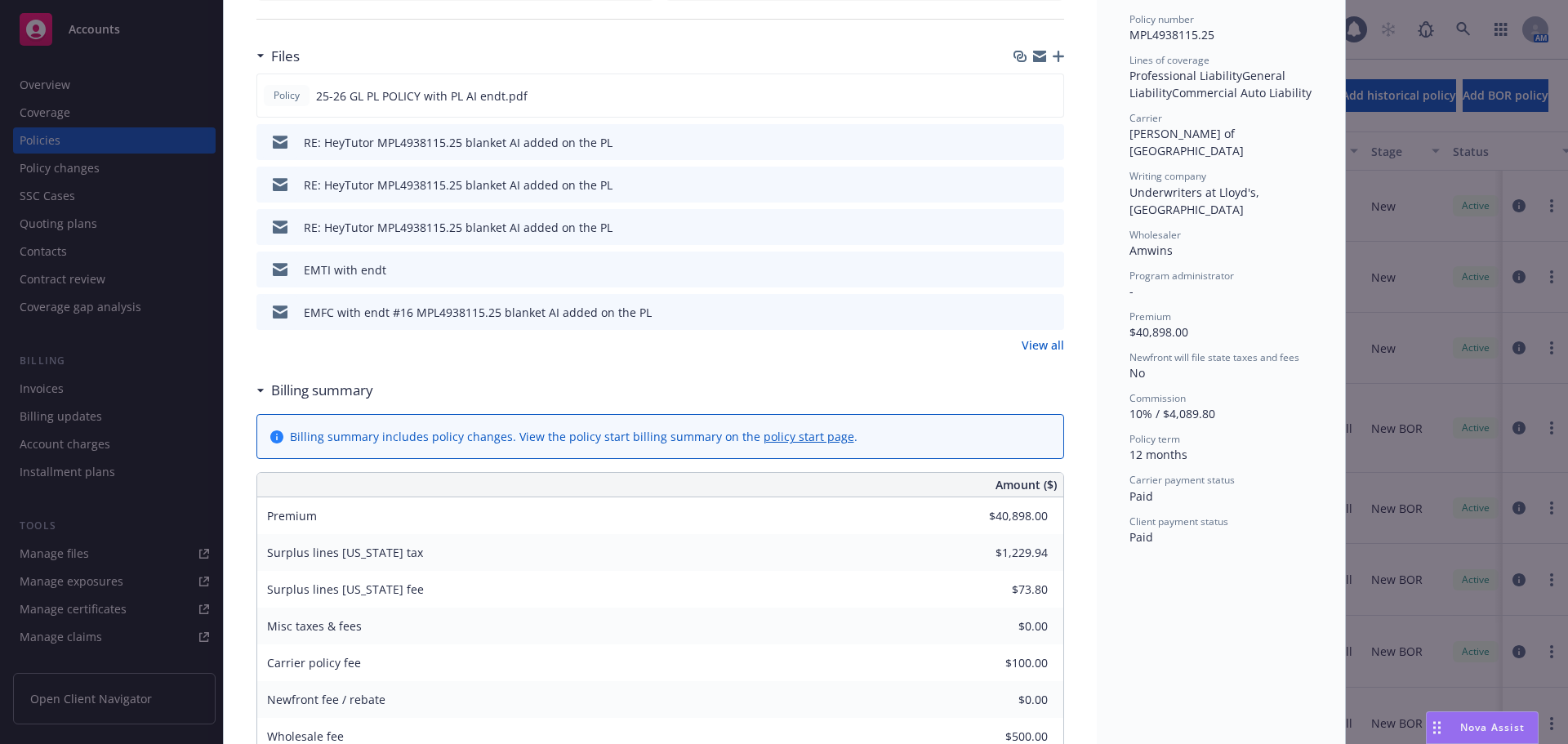
click at [1041, 344] on link "View all" at bounding box center [1043, 345] width 42 height 18
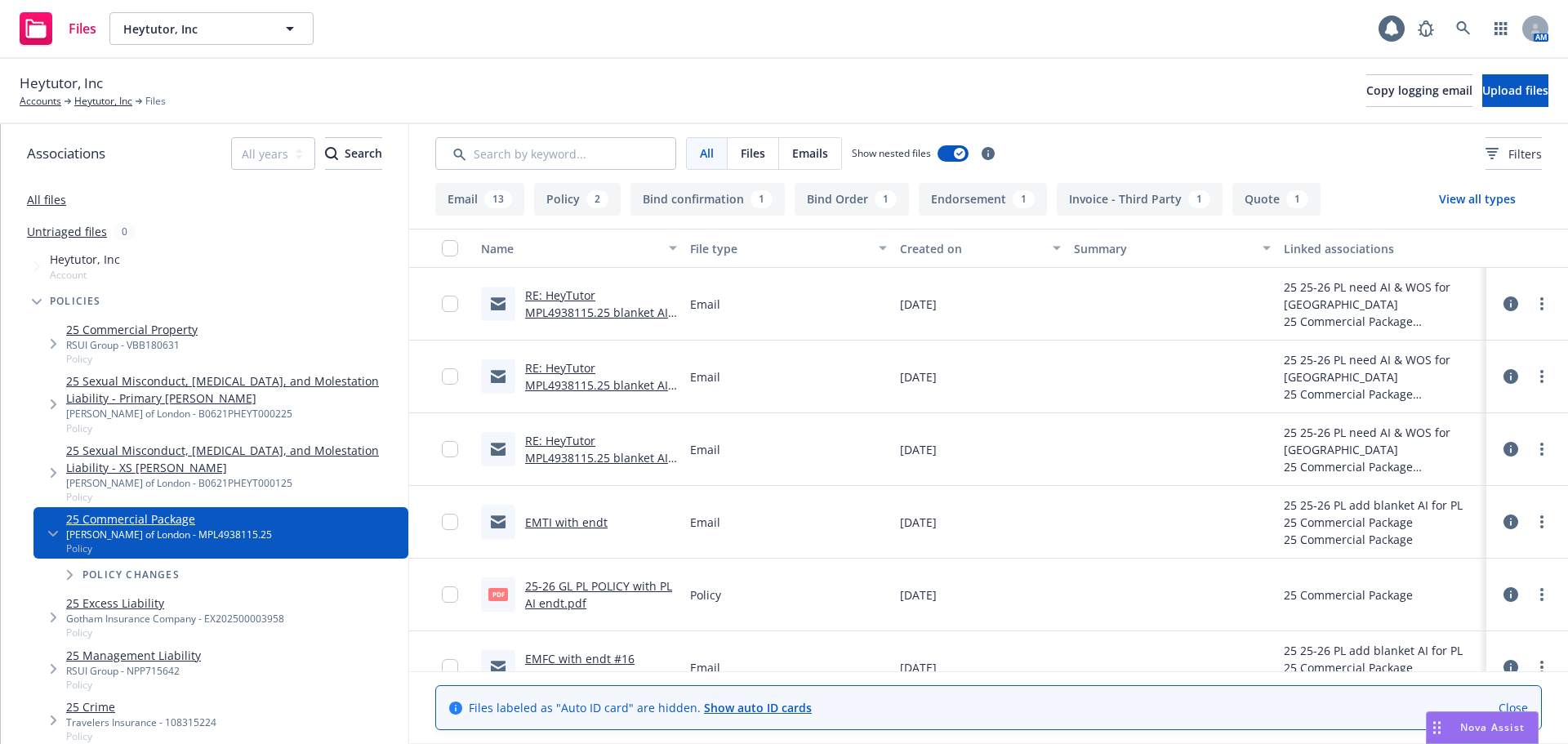
click at [1506, 704] on link "Close" at bounding box center [1513, 708] width 29 height 18
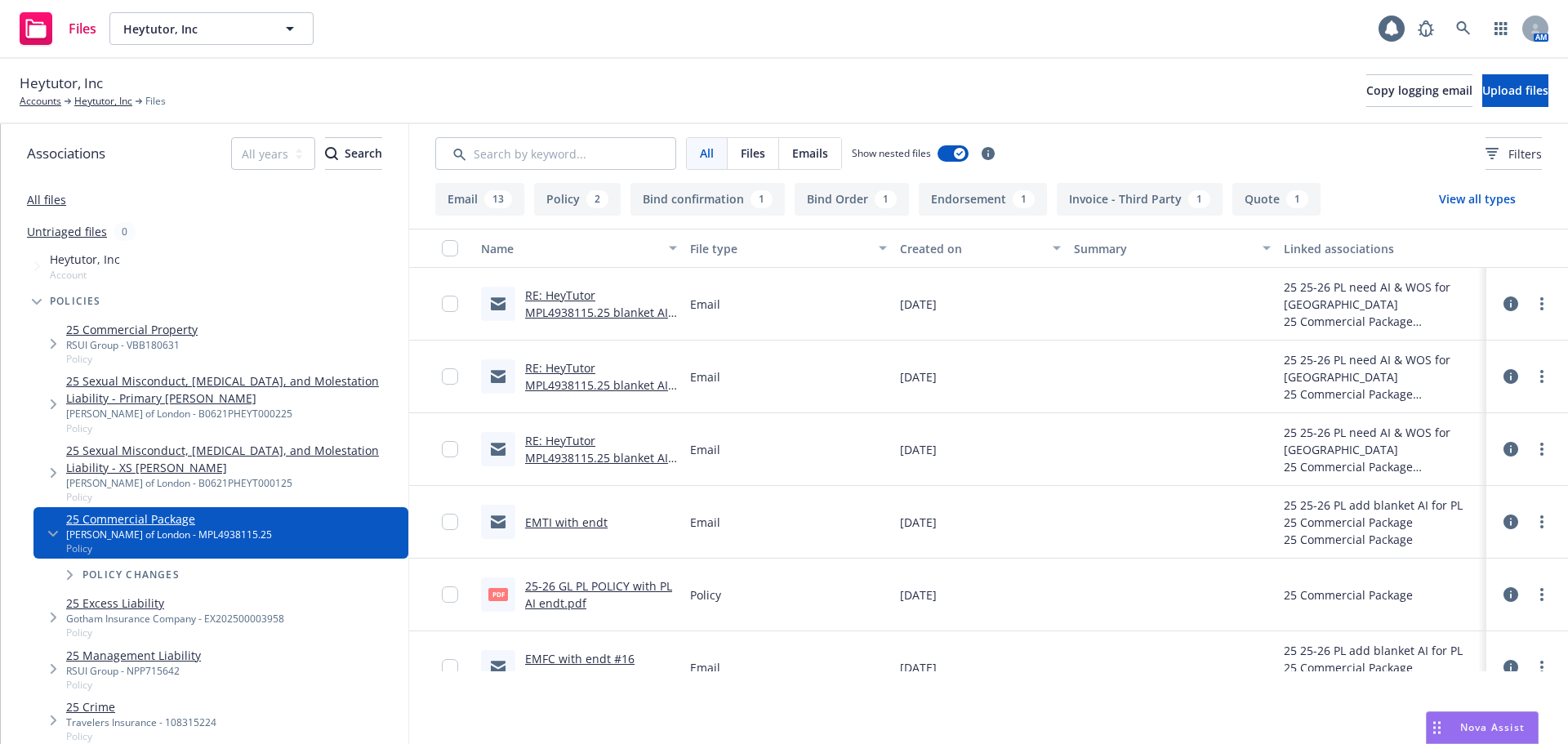
click at [810, 191] on button "Bind Order 1" at bounding box center [852, 199] width 114 height 33
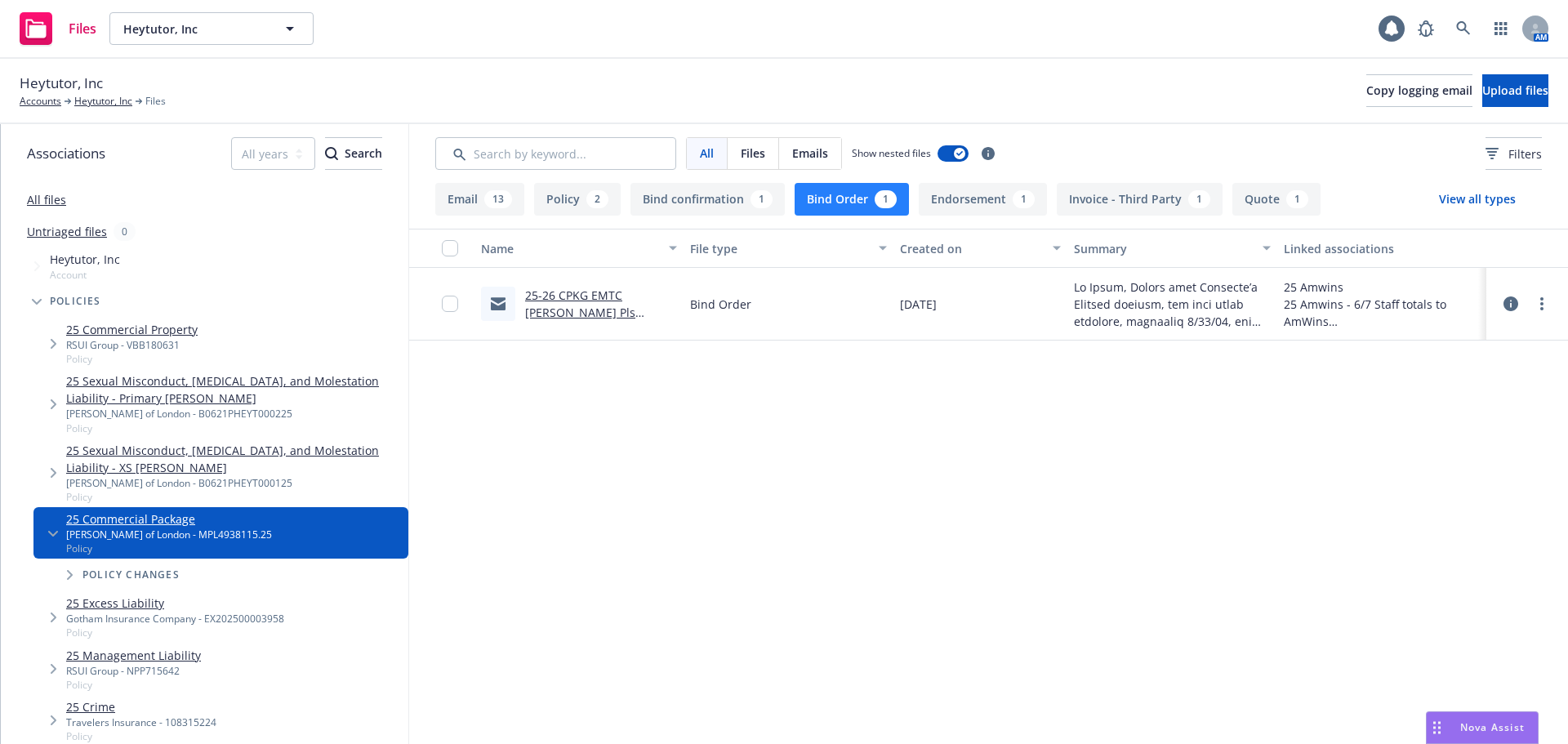
click at [581, 314] on link "25-26 CPKG EMTC [PERSON_NAME] Pls bind.msg" at bounding box center [580, 312] width 111 height 50
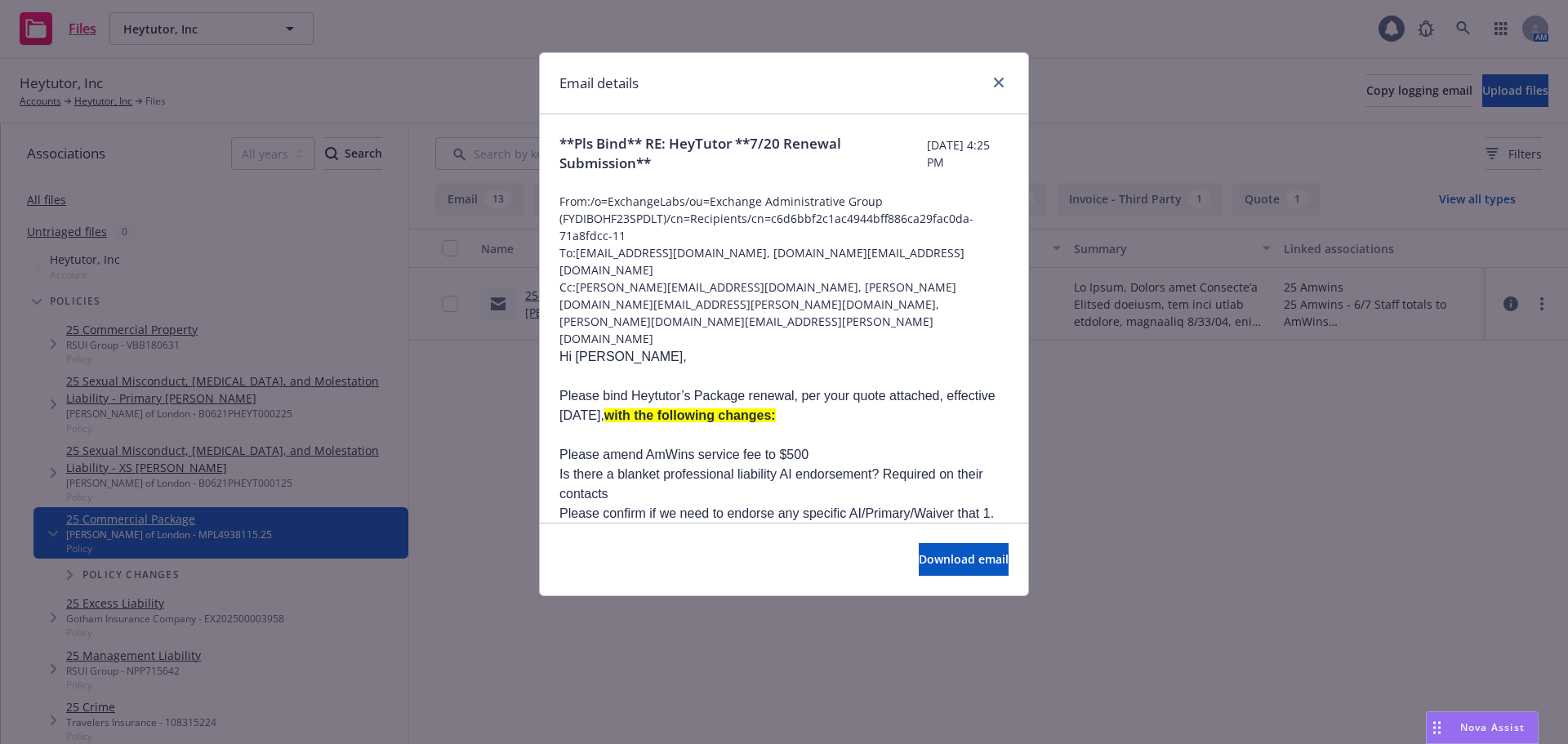
click at [860, 426] on p at bounding box center [784, 436] width 450 height 19
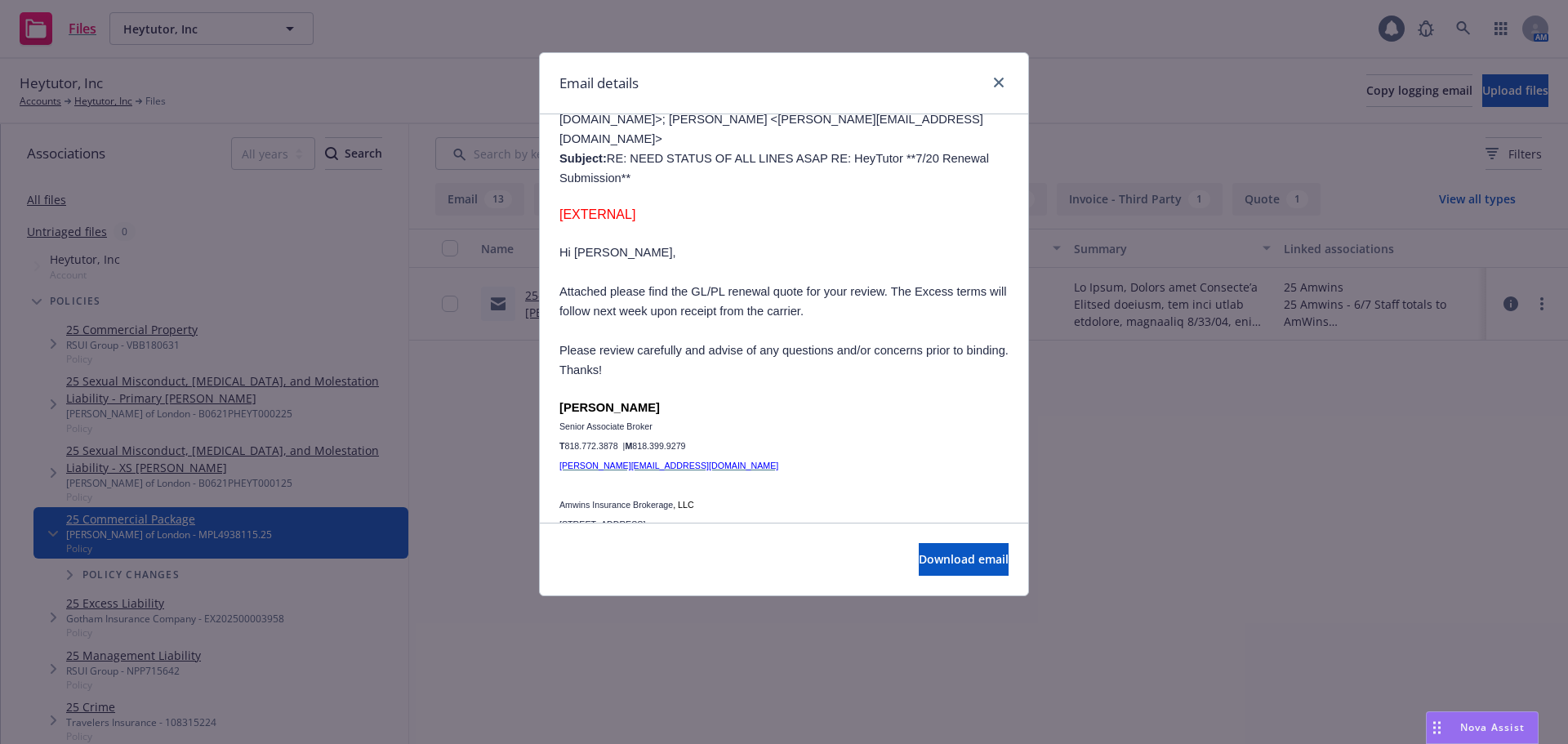
scroll to position [1307, 0]
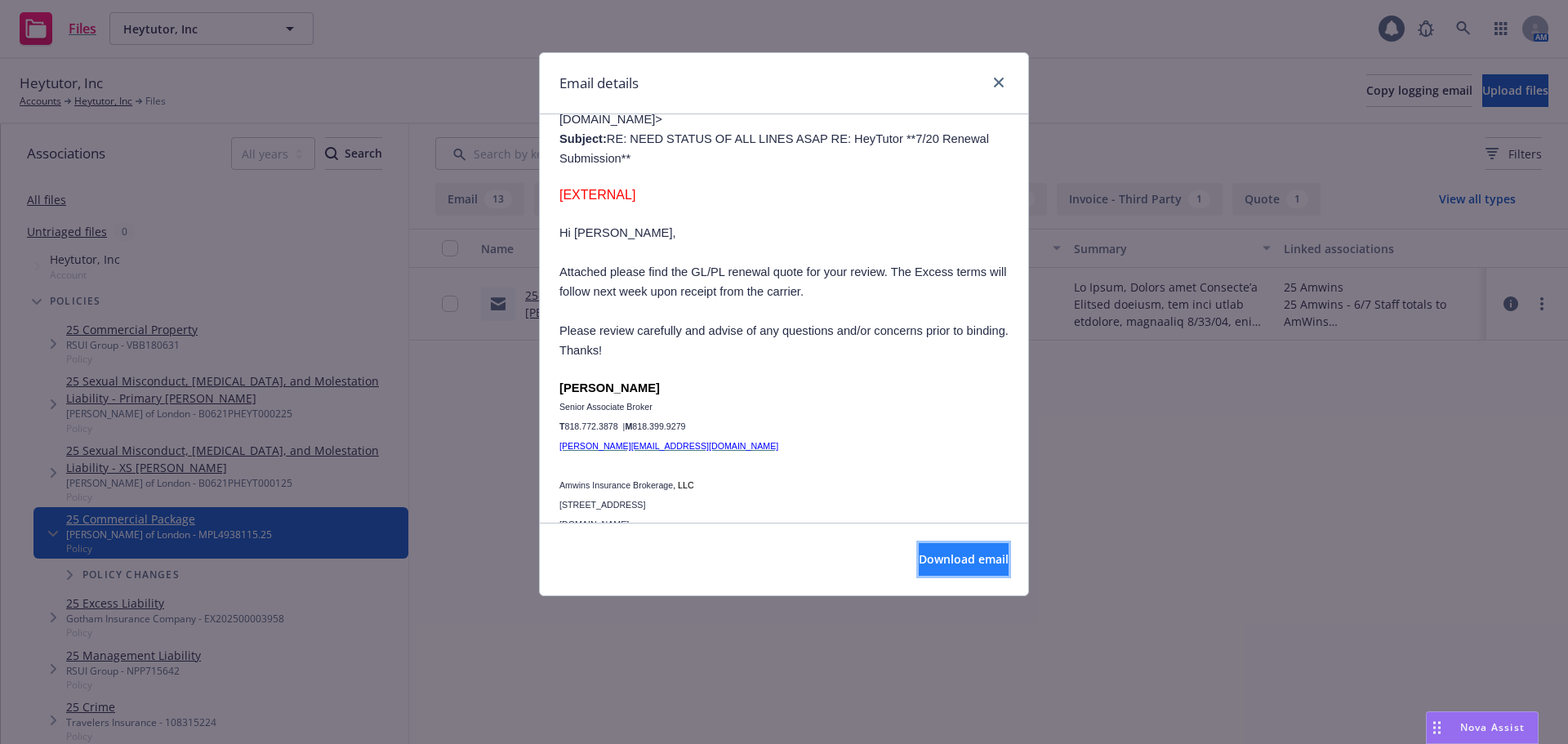
click at [931, 560] on span "Download email" at bounding box center [963, 560] width 90 height 16
click at [996, 90] on link "close" at bounding box center [998, 83] width 19 height 19
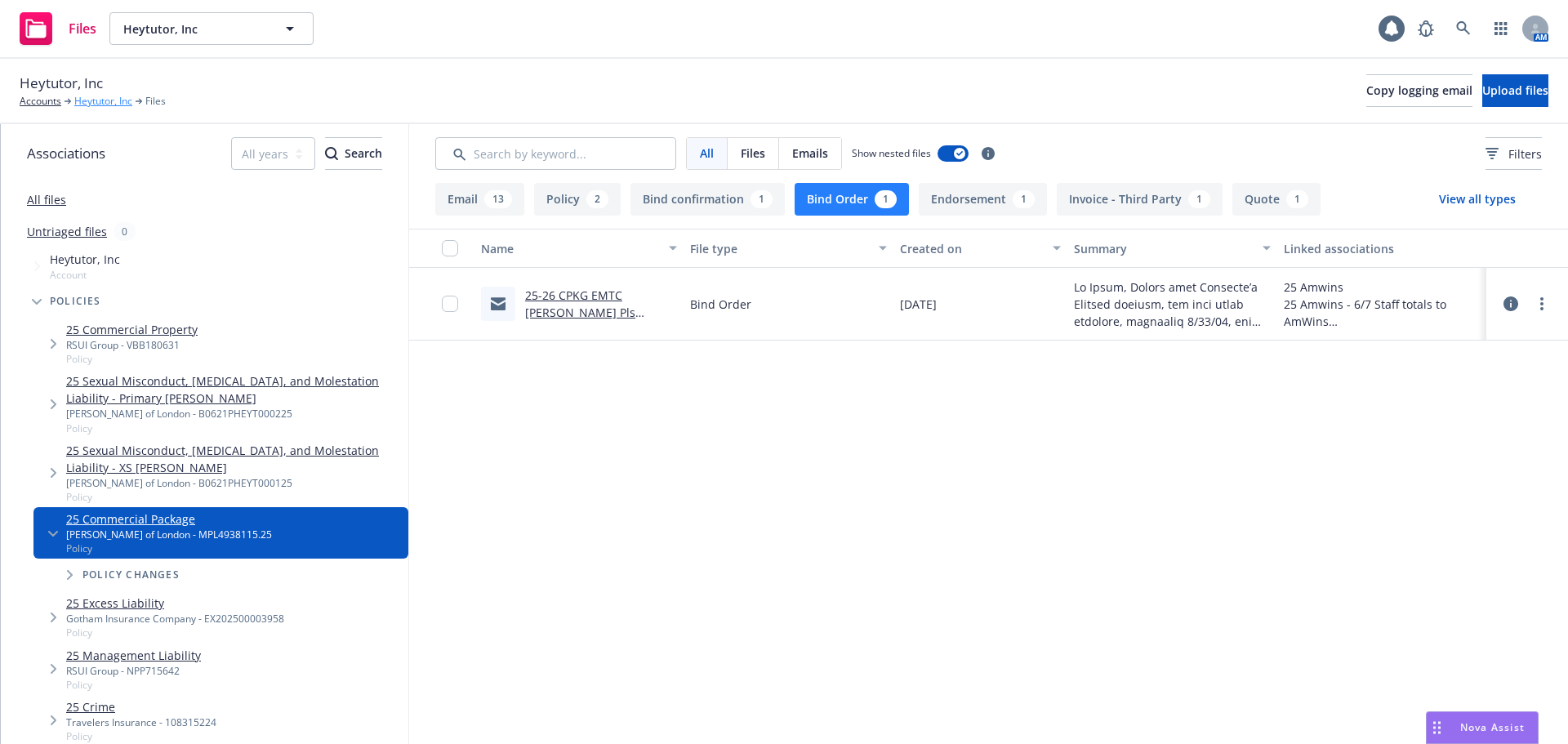
click at [104, 103] on link "Heytutor, Inc" at bounding box center [104, 101] width 58 height 15
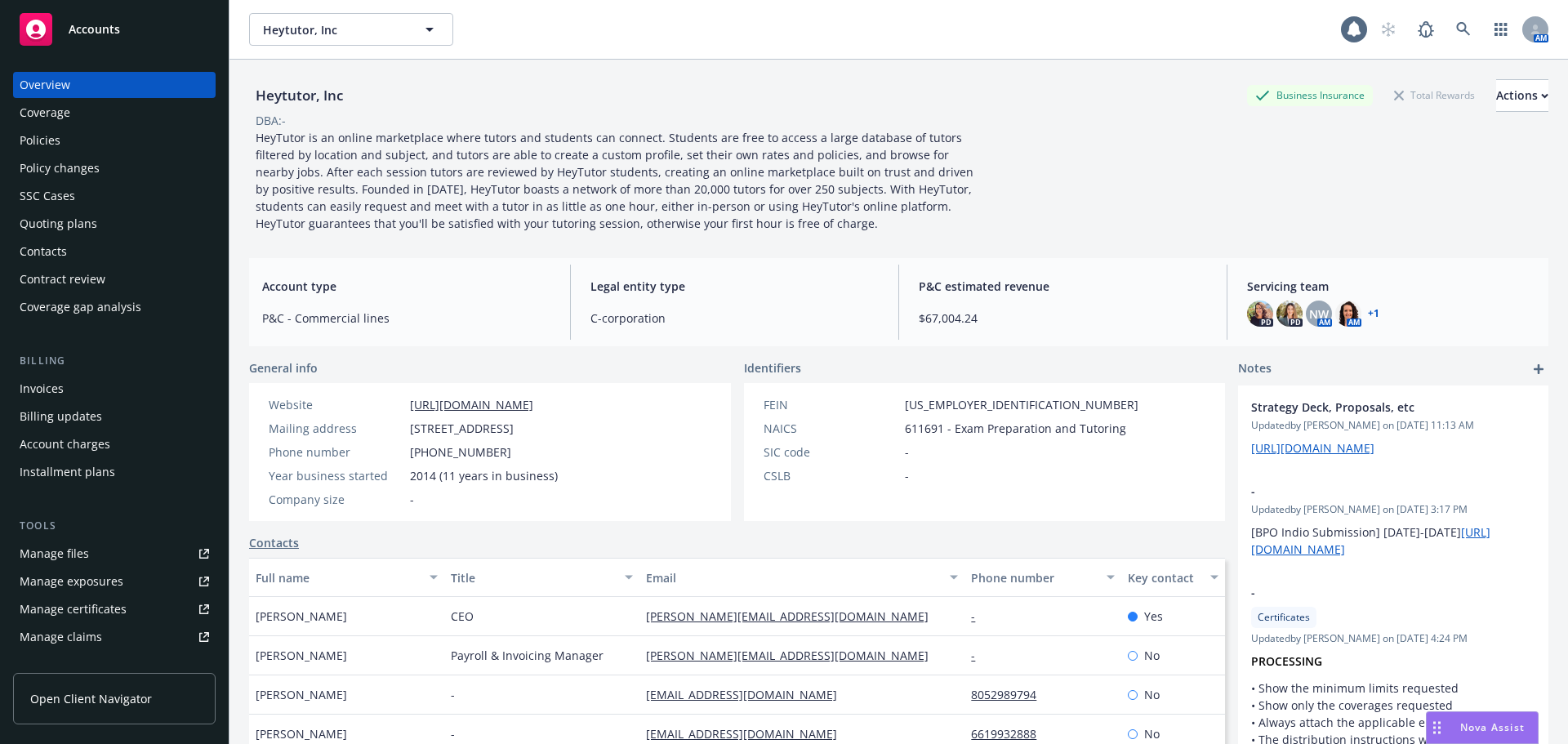
click at [35, 139] on div "Policies" at bounding box center [40, 141] width 41 height 26
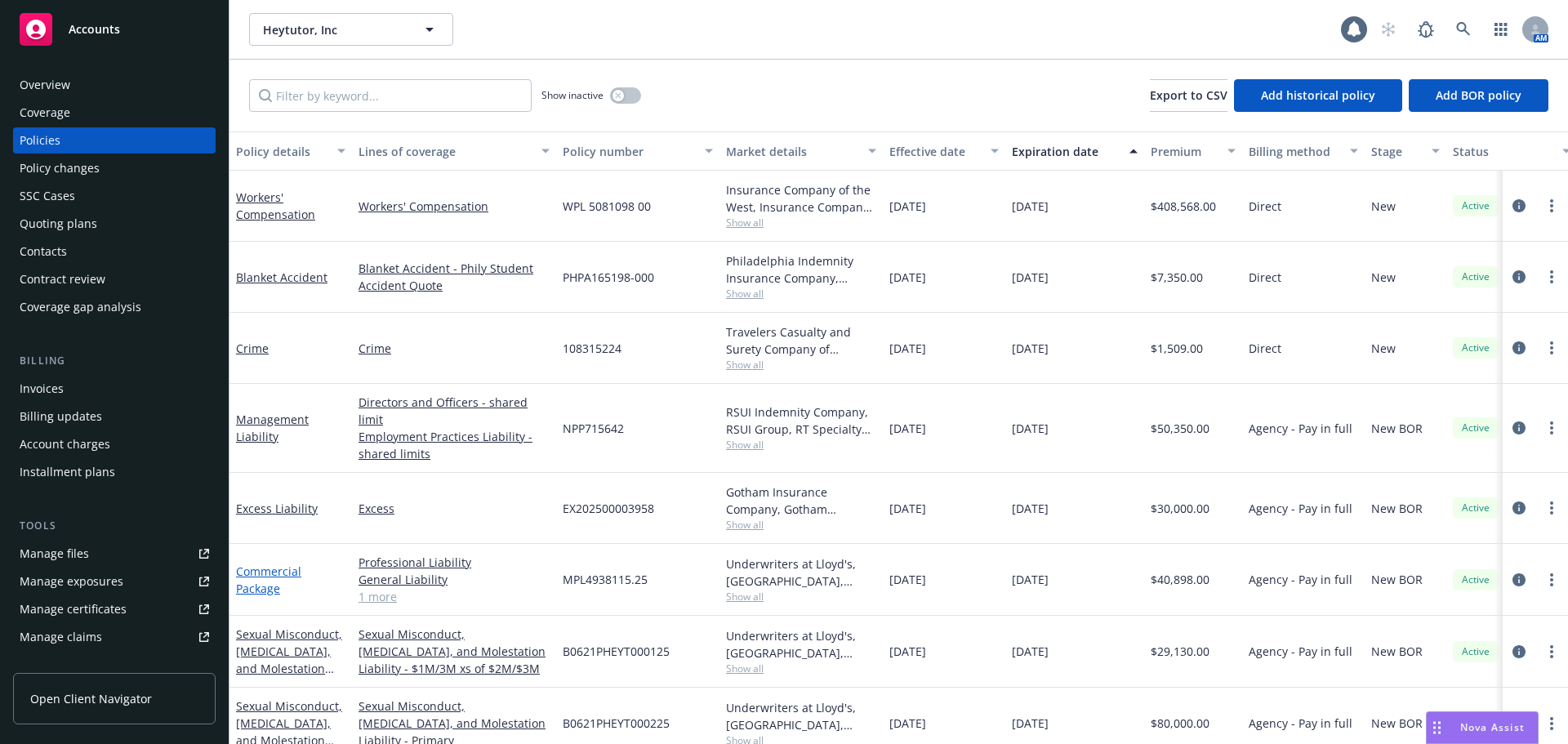
click at [269, 564] on link "Commercial Package" at bounding box center [269, 580] width 65 height 33
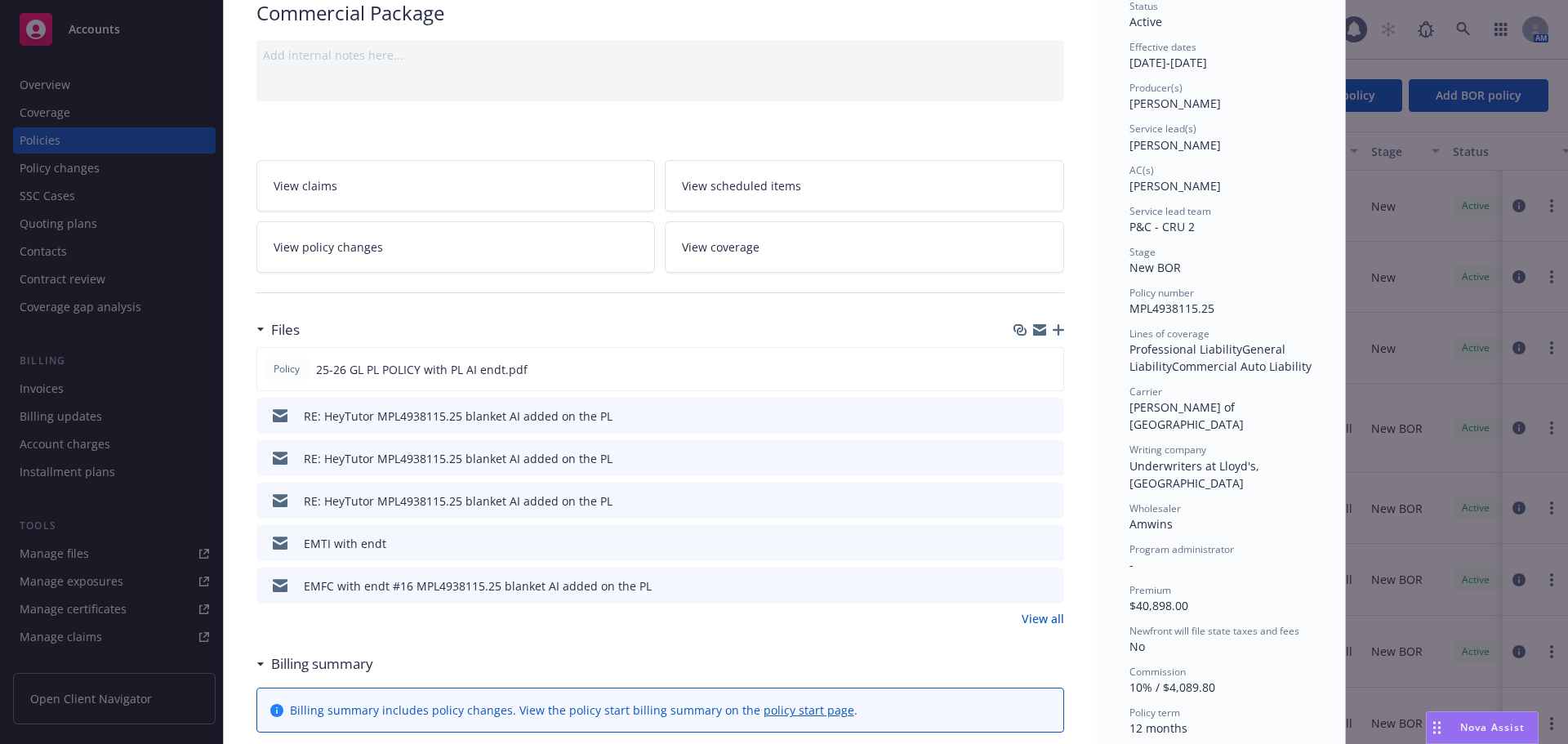
scroll to position [163, 0]
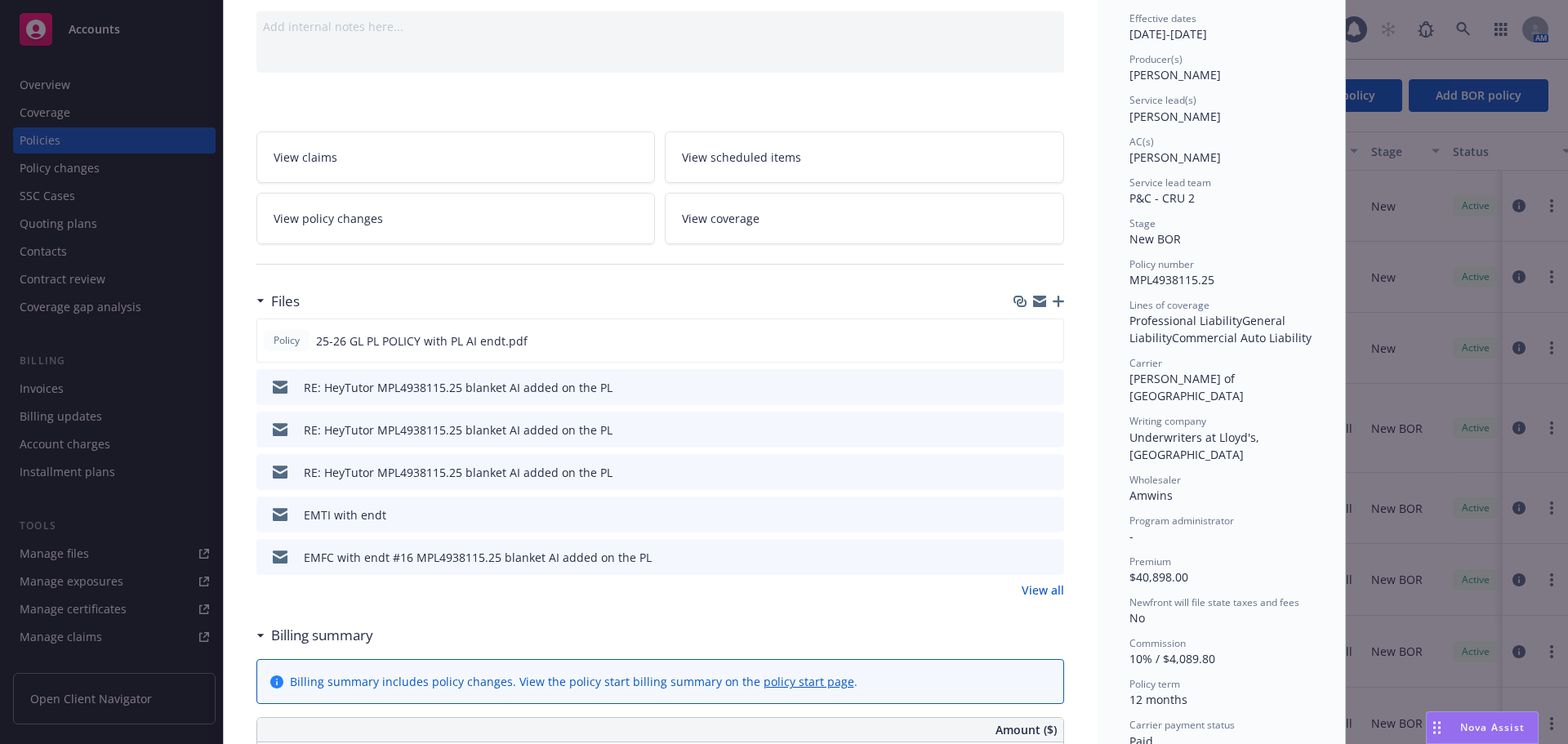
click at [1045, 590] on link "View all" at bounding box center [1043, 590] width 42 height 18
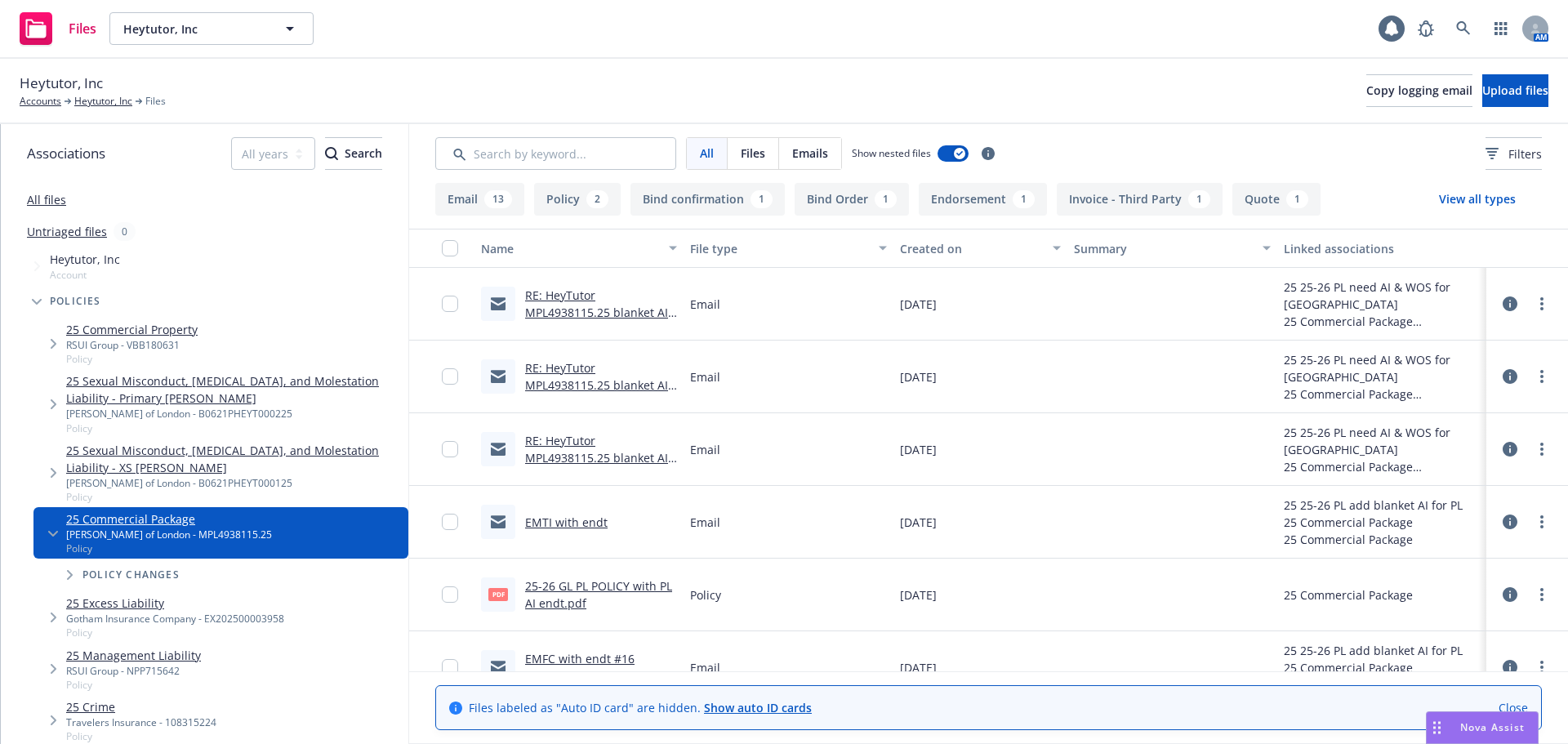
click at [1503, 707] on link "Close" at bounding box center [1513, 708] width 29 height 18
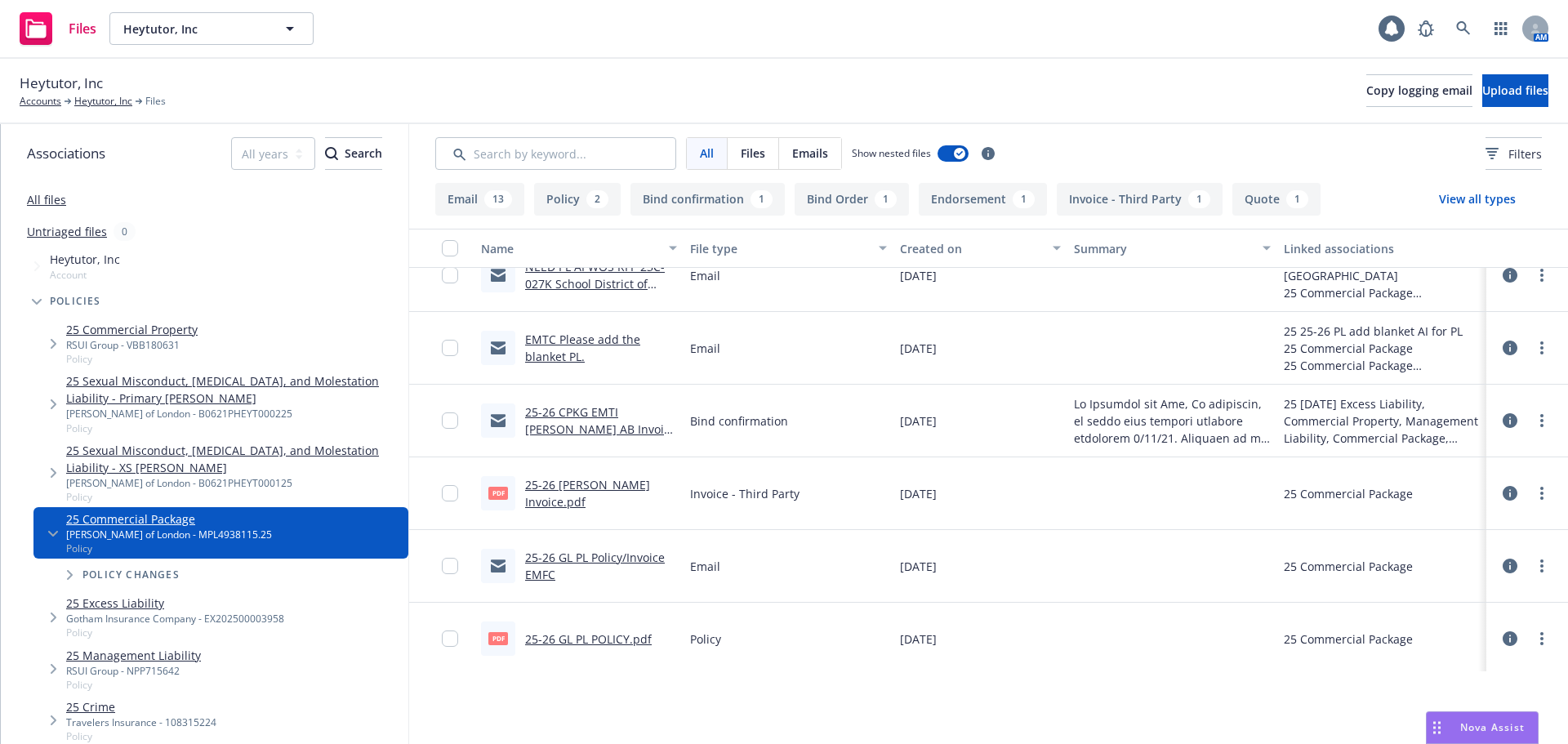
scroll to position [980, 0]
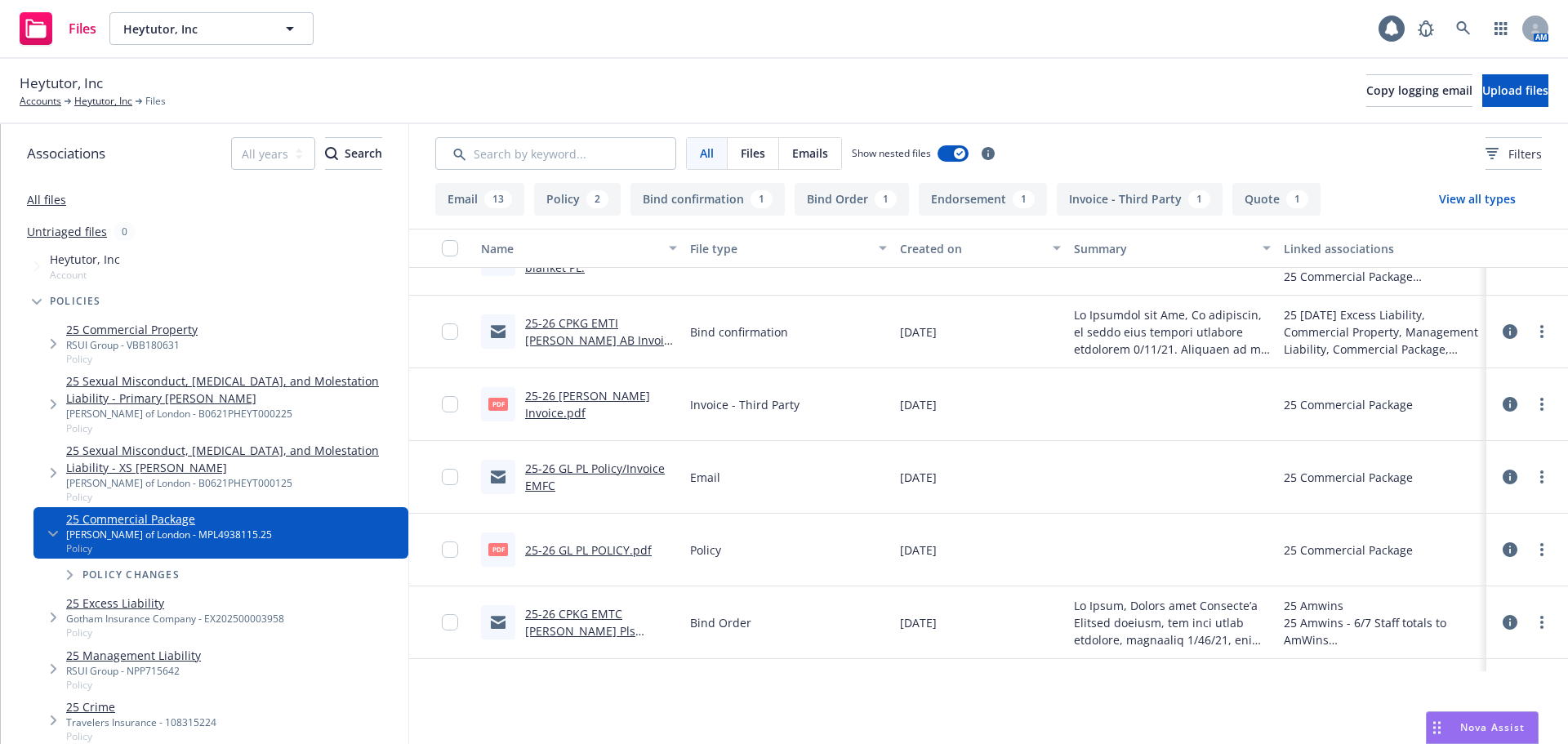
click at [831, 200] on button "Bind Order 1" at bounding box center [852, 199] width 114 height 33
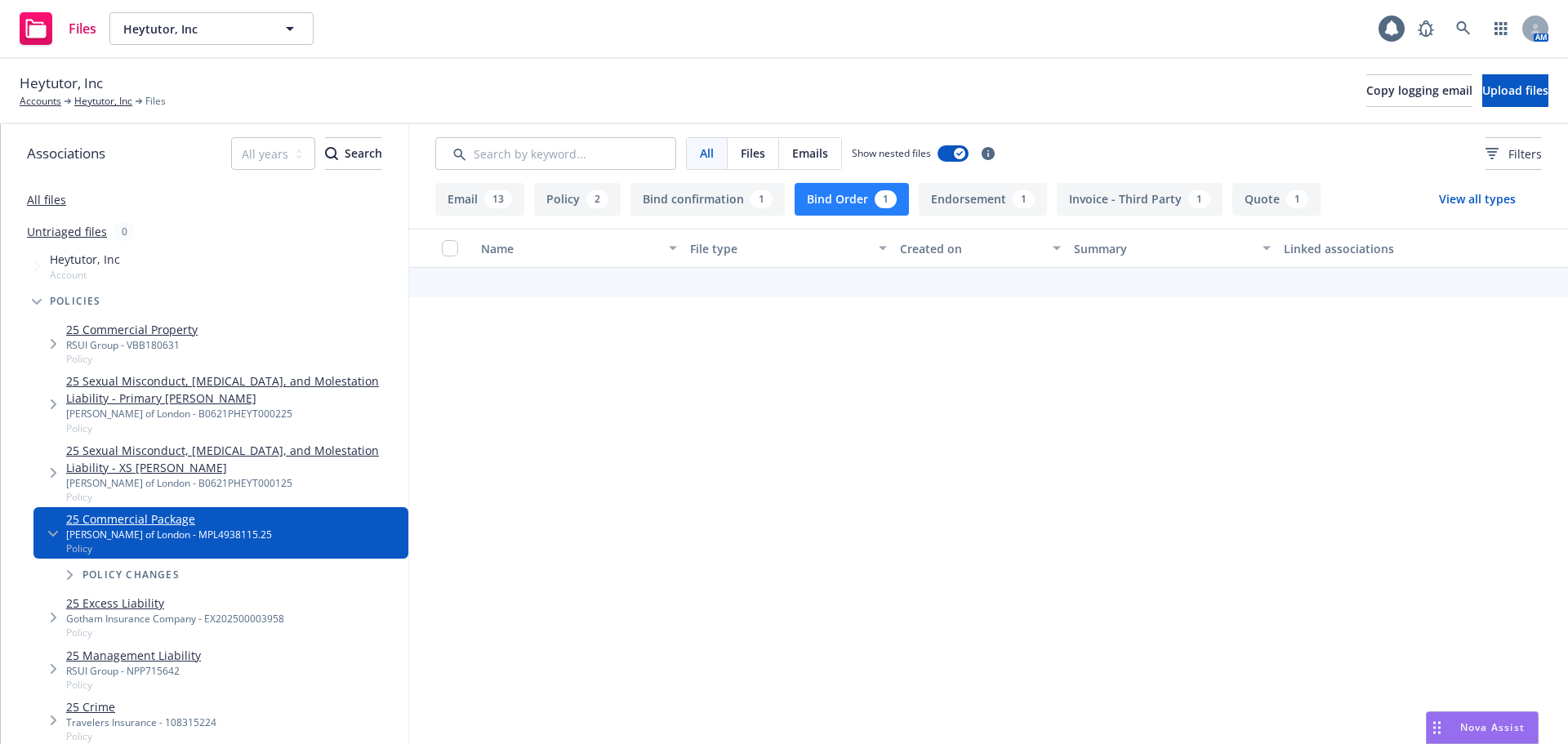
scroll to position [0, 0]
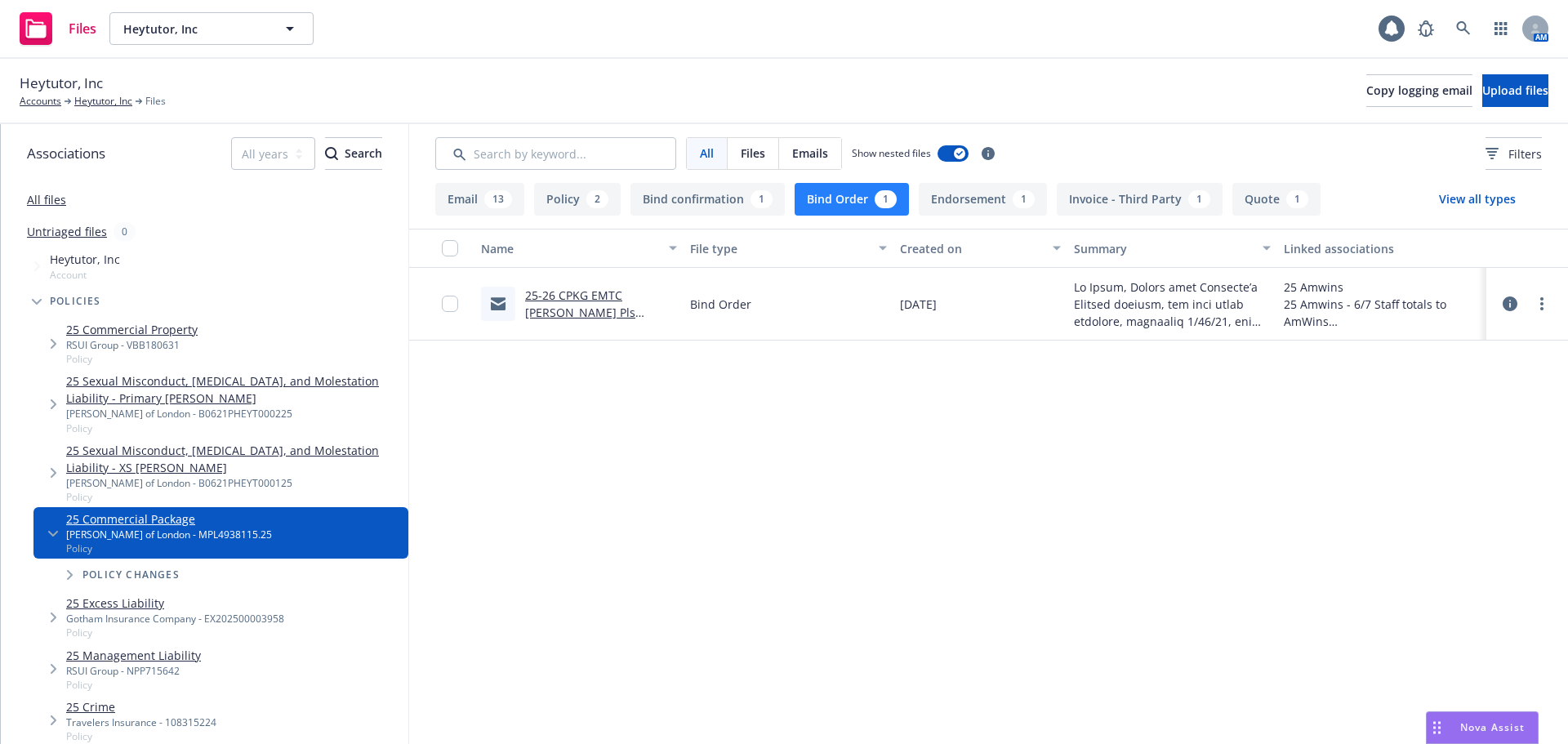
click at [555, 312] on link "25-26 CPKG EMTC [PERSON_NAME] Pls bind.msg" at bounding box center [580, 312] width 111 height 50
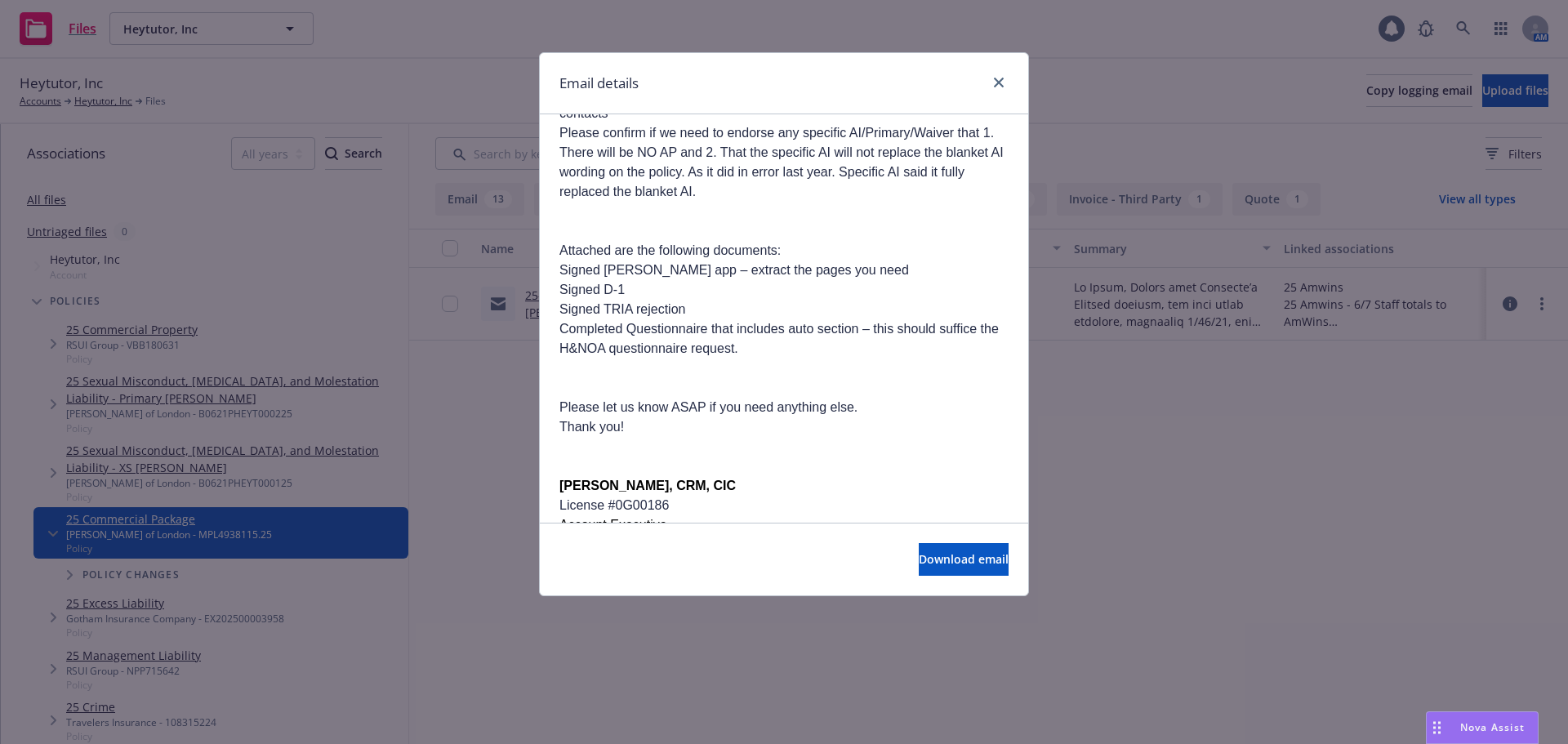
scroll to position [408, 0]
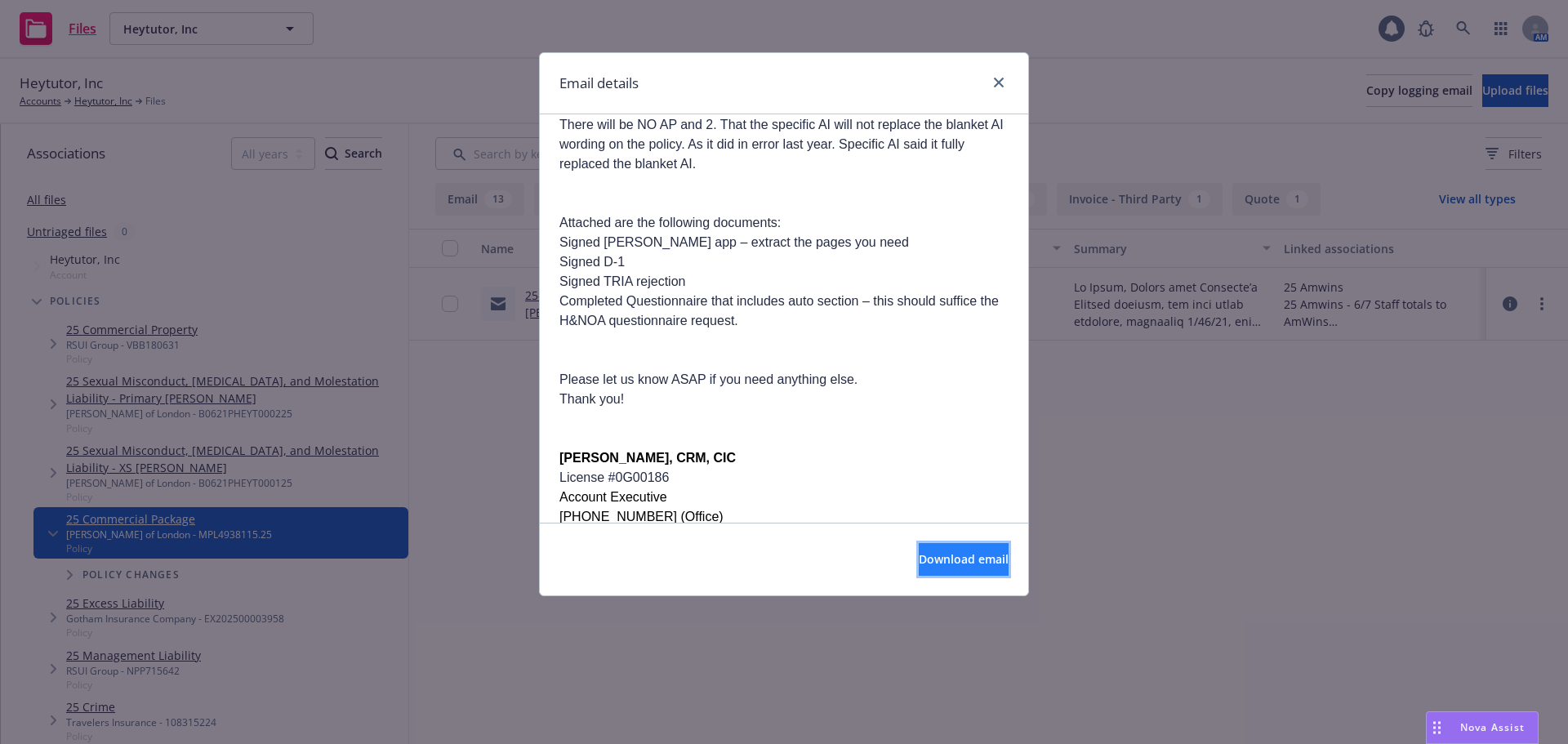
click at [920, 566] on span "Download email" at bounding box center [963, 560] width 90 height 16
click at [931, 557] on span "Download email" at bounding box center [963, 560] width 90 height 16
click at [996, 83] on icon "close" at bounding box center [998, 82] width 10 height 10
